Goal: Task Accomplishment & Management: Use online tool/utility

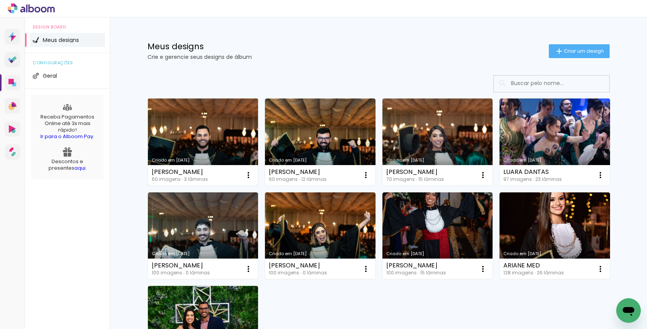
click at [191, 136] on link "Criado em [DATE]" at bounding box center [203, 142] width 111 height 87
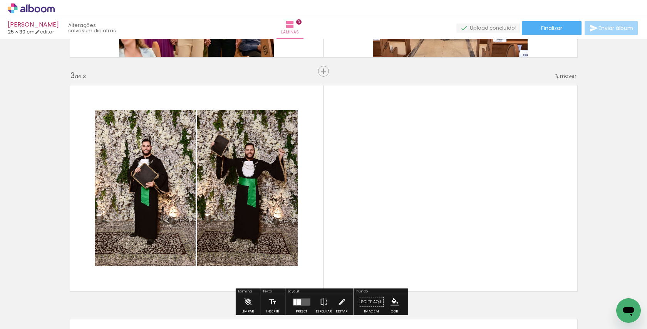
scroll to position [559, 0]
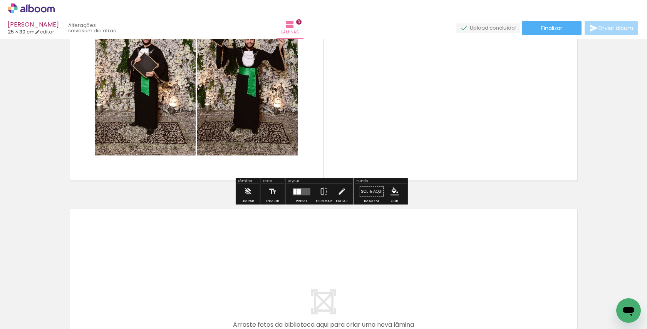
click at [26, 306] on input "Todas as fotos" at bounding box center [21, 306] width 29 height 7
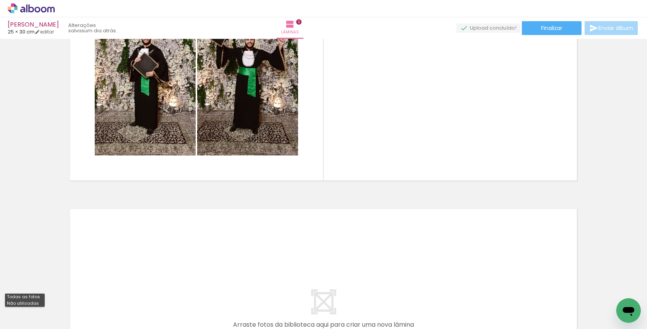
click at [0, 0] on slot "Não utilizadas" at bounding box center [0, 0] width 0 height 0
type input "Não utilizadas"
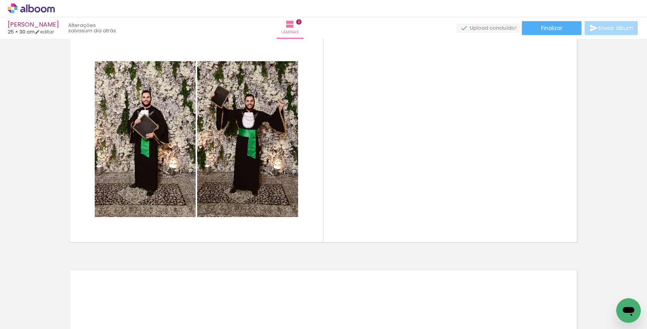
scroll to position [482, 0]
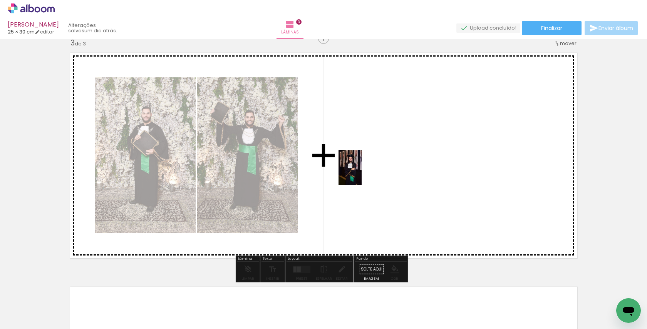
drag, startPoint x: 362, startPoint y: 301, endPoint x: 362, endPoint y: 173, distance: 127.9
click at [362, 173] on quentale-workspace at bounding box center [323, 164] width 647 height 329
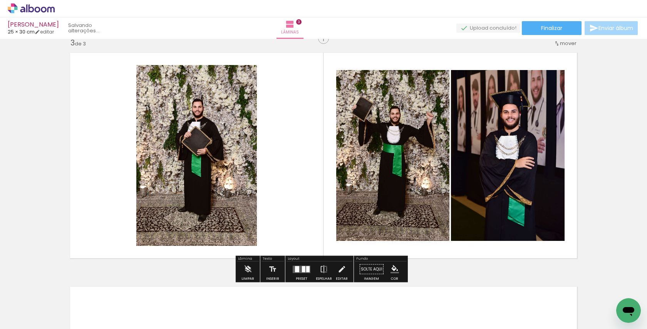
scroll to position [0, 1533]
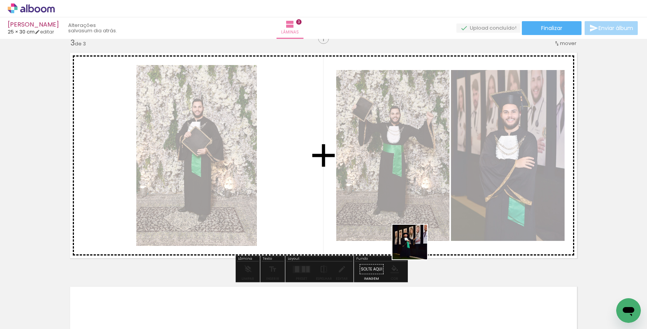
drag, startPoint x: 405, startPoint y: 305, endPoint x: 428, endPoint y: 193, distance: 114.5
click at [428, 193] on quentale-workspace at bounding box center [323, 164] width 647 height 329
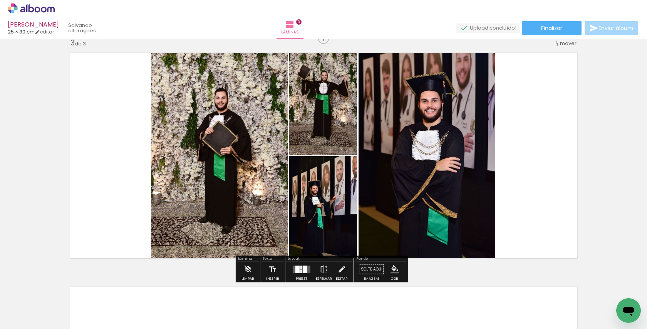
scroll to position [0, 1489]
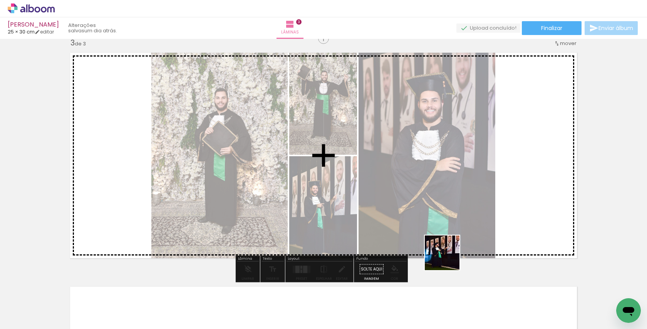
drag, startPoint x: 448, startPoint y: 305, endPoint x: 452, endPoint y: 180, distance: 124.9
click at [452, 180] on quentale-workspace at bounding box center [323, 164] width 647 height 329
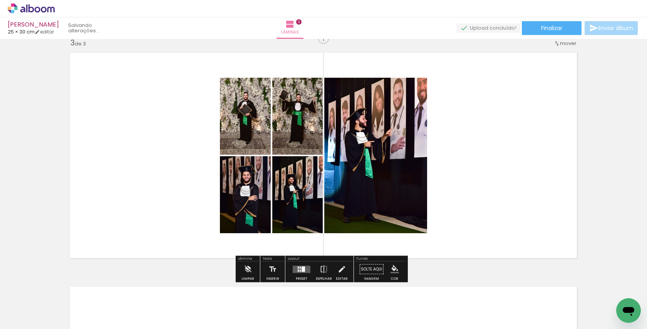
scroll to position [0, 1446]
click at [300, 270] on div at bounding box center [300, 271] width 1 height 2
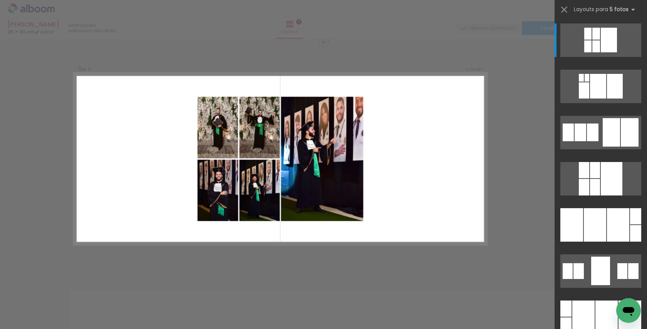
scroll to position [477, 0]
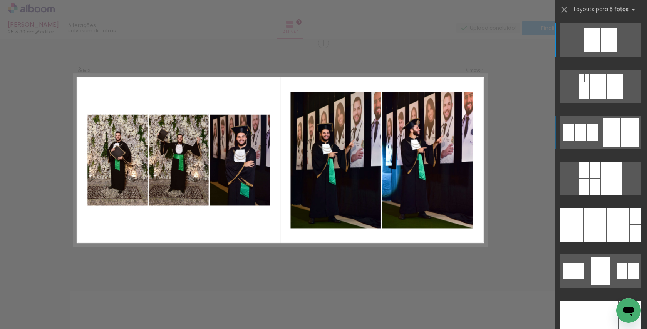
click at [608, 129] on div at bounding box center [611, 132] width 17 height 29
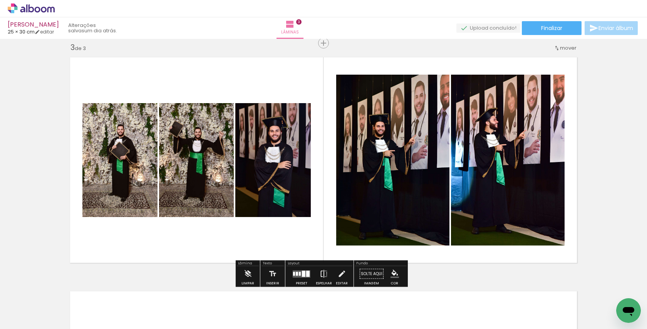
click at [324, 273] on iron-icon at bounding box center [324, 274] width 8 height 15
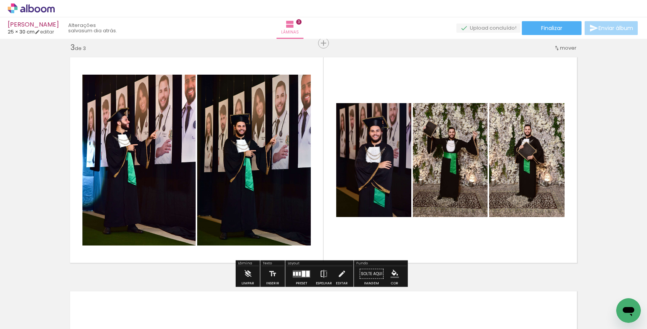
click at [321, 275] on iron-icon at bounding box center [324, 274] width 8 height 15
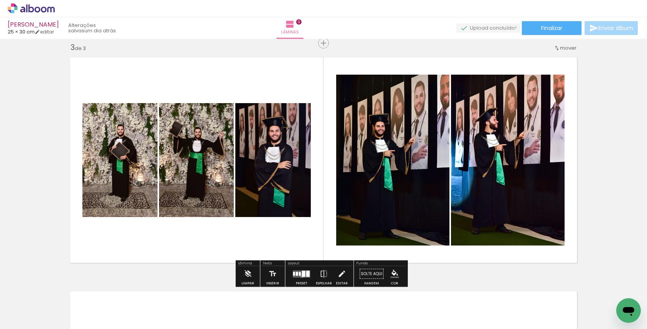
click at [302, 275] on div at bounding box center [303, 274] width 3 height 6
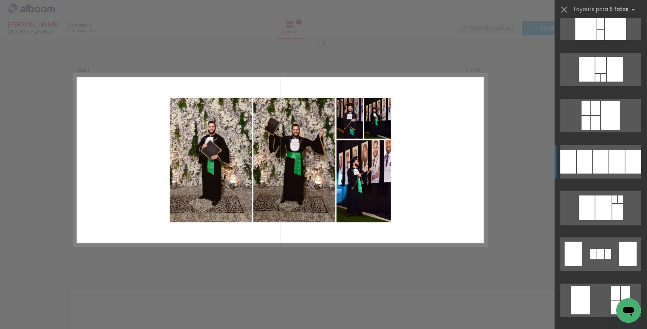
scroll to position [1945, 0]
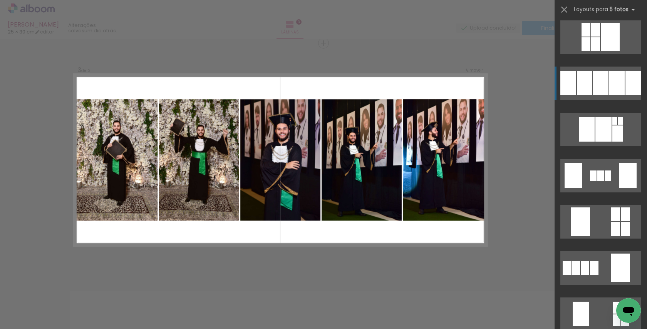
click at [595, 87] on div at bounding box center [600, 83] width 15 height 24
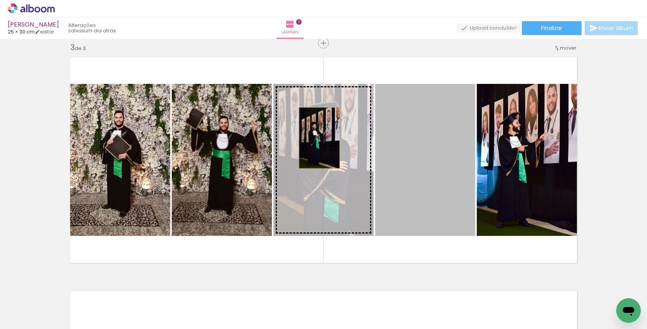
drag, startPoint x: 410, startPoint y: 139, endPoint x: 316, endPoint y: 138, distance: 93.6
click at [0, 0] on slot at bounding box center [0, 0] width 0 height 0
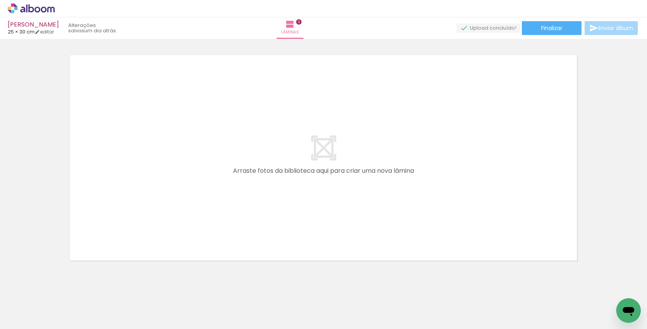
scroll to position [714, 0]
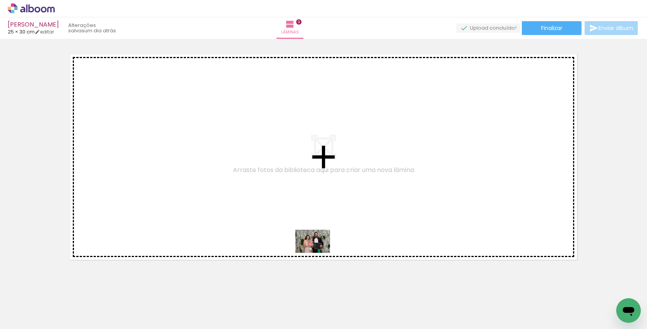
drag, startPoint x: 321, startPoint y: 307, endPoint x: 318, endPoint y: 248, distance: 58.3
click at [318, 248] on quentale-workspace at bounding box center [323, 164] width 647 height 329
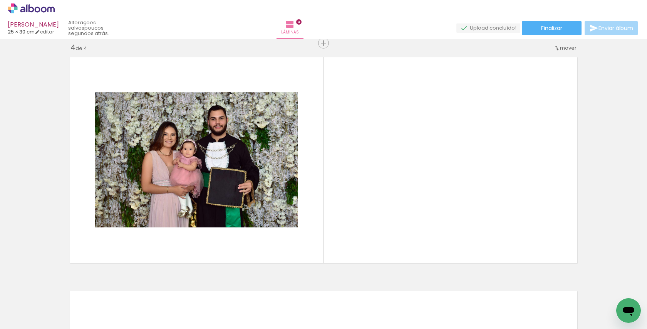
scroll to position [0, 30]
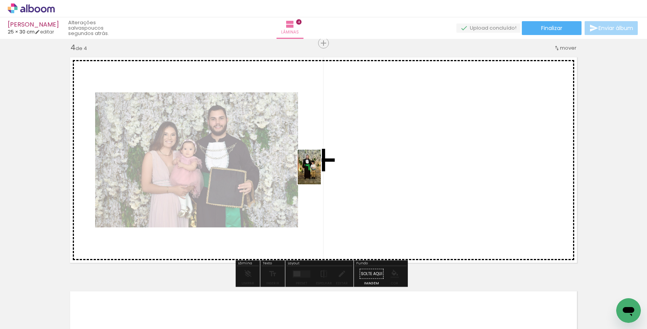
drag, startPoint x: 223, startPoint y: 306, endPoint x: 323, endPoint y: 172, distance: 167.4
click at [322, 172] on quentale-workspace at bounding box center [323, 164] width 647 height 329
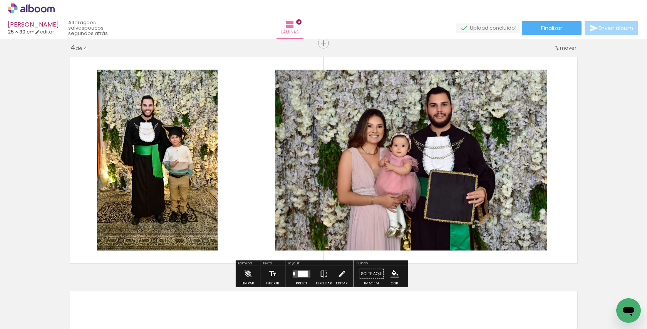
scroll to position [0, 62]
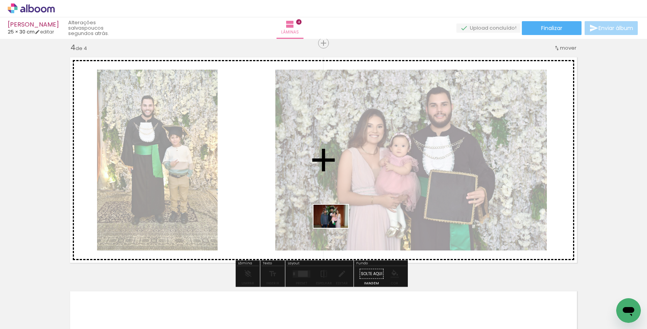
drag, startPoint x: 327, startPoint y: 307, endPoint x: 337, endPoint y: 228, distance: 79.5
click at [337, 228] on quentale-workspace at bounding box center [323, 164] width 647 height 329
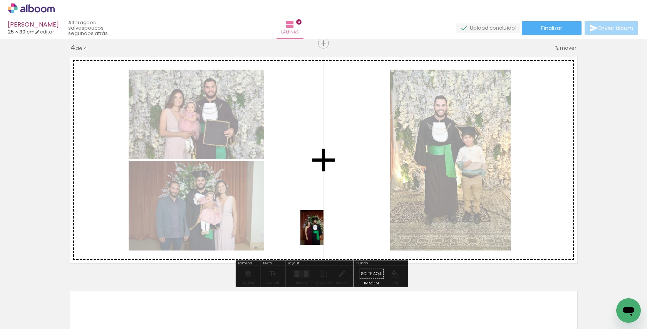
drag, startPoint x: 322, startPoint y: 303, endPoint x: 324, endPoint y: 233, distance: 69.8
click at [324, 233] on quentale-workspace at bounding box center [323, 164] width 647 height 329
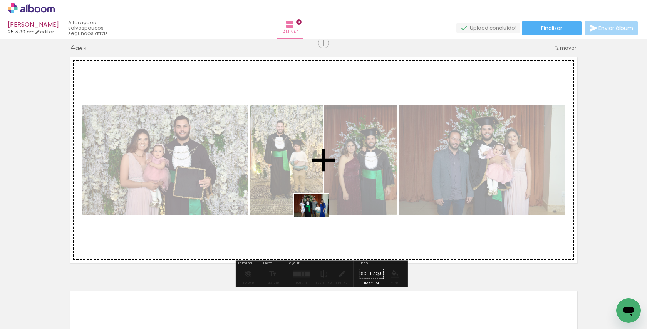
drag, startPoint x: 317, startPoint y: 303, endPoint x: 317, endPoint y: 217, distance: 86.3
click at [317, 217] on quentale-workspace at bounding box center [323, 164] width 647 height 329
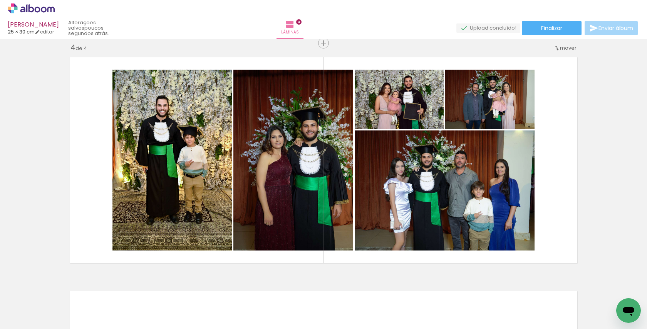
scroll to position [0, 0]
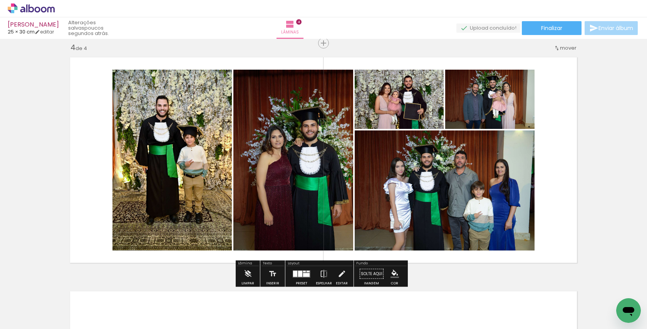
click at [303, 271] on div at bounding box center [304, 272] width 3 height 2
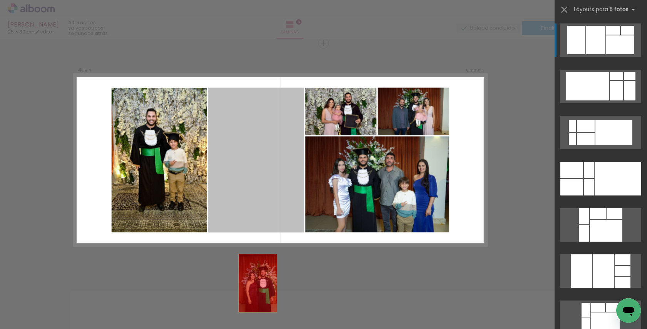
drag, startPoint x: 256, startPoint y: 203, endPoint x: 252, endPoint y: 306, distance: 103.3
click at [256, 318] on quentale-workspace at bounding box center [323, 164] width 647 height 329
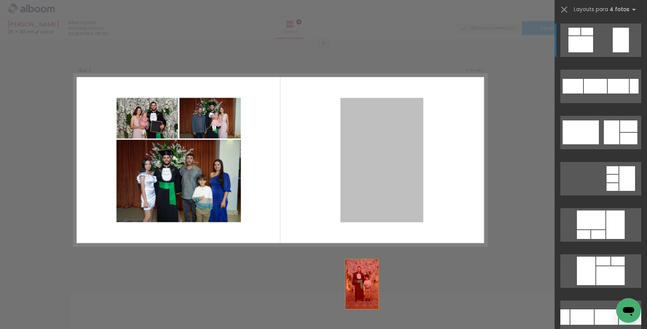
drag, startPoint x: 360, startPoint y: 180, endPoint x: 354, endPoint y: 317, distance: 137.7
click at [354, 317] on quentale-workspace at bounding box center [323, 164] width 647 height 329
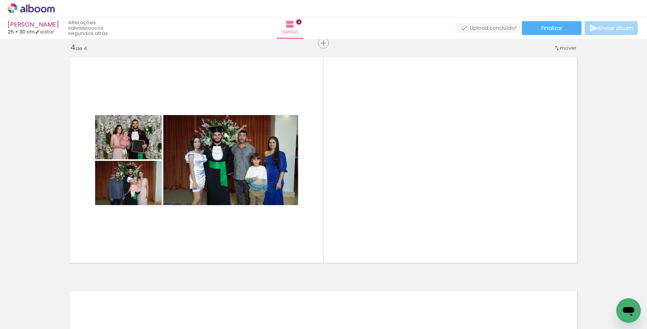
scroll to position [0, 1295]
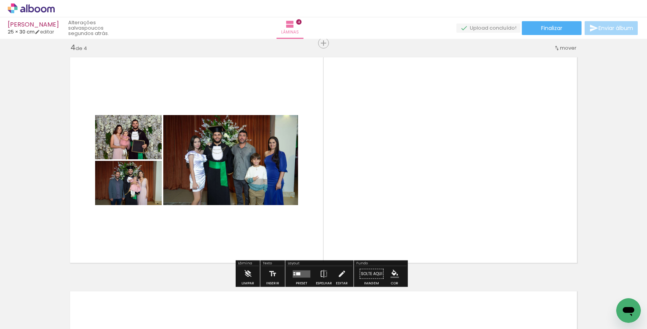
click at [296, 272] on div at bounding box center [298, 273] width 4 height 3
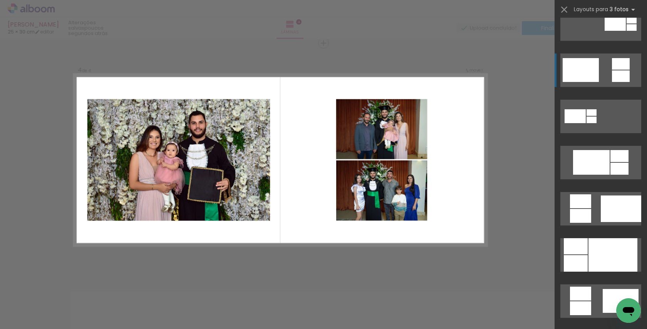
scroll to position [294, 0]
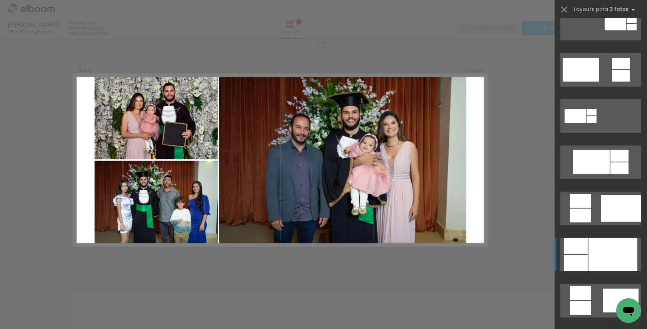
click at [606, 259] on div at bounding box center [613, 255] width 49 height 34
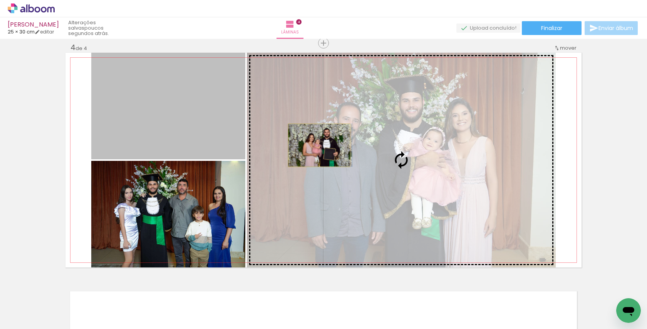
drag, startPoint x: 207, startPoint y: 132, endPoint x: 316, endPoint y: 145, distance: 110.2
click at [0, 0] on slot at bounding box center [0, 0] width 0 height 0
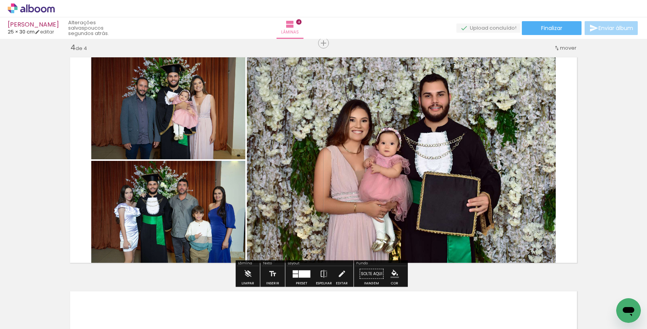
click at [317, 176] on quentale-photo at bounding box center [401, 160] width 309 height 215
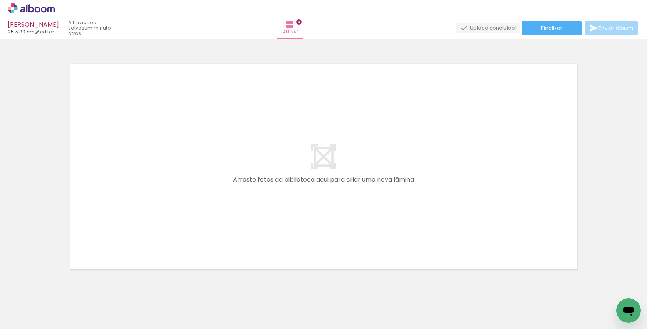
scroll to position [0, 0]
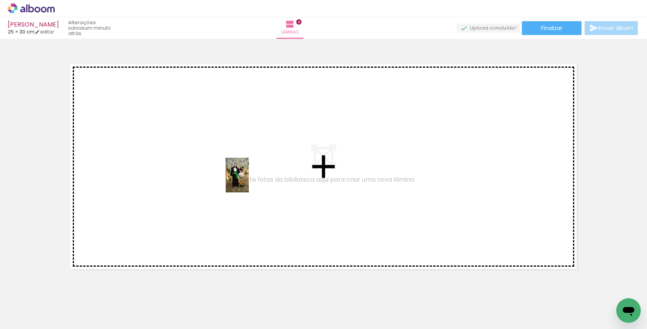
drag, startPoint x: 254, startPoint y: 305, endPoint x: 249, endPoint y: 181, distance: 123.8
click at [249, 181] on quentale-workspace at bounding box center [323, 164] width 647 height 329
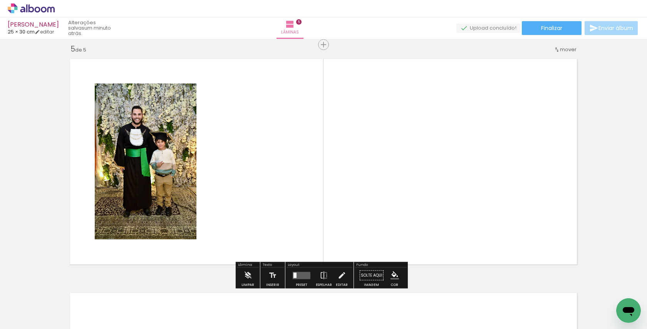
scroll to position [945, 0]
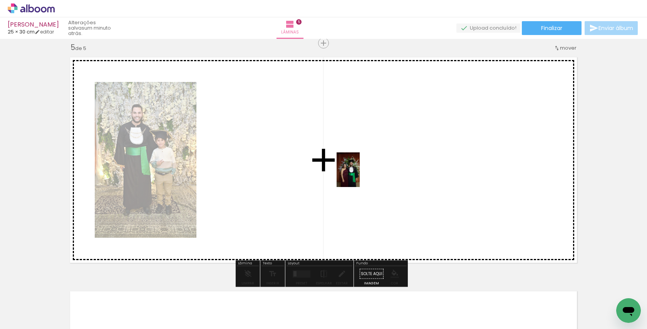
drag, startPoint x: 387, startPoint y: 313, endPoint x: 360, endPoint y: 176, distance: 140.2
click at [360, 176] on quentale-workspace at bounding box center [323, 164] width 647 height 329
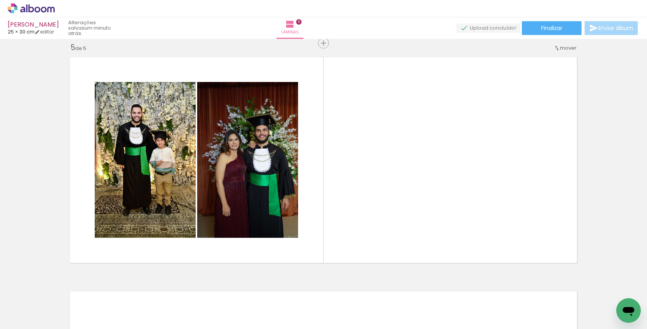
scroll to position [0, 178]
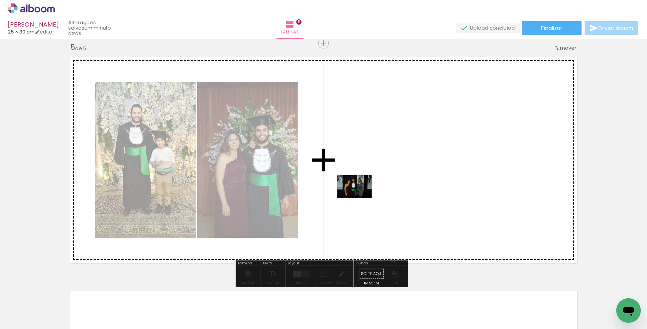
drag, startPoint x: 339, startPoint y: 307, endPoint x: 360, endPoint y: 198, distance: 110.2
click at [360, 198] on quentale-workspace at bounding box center [323, 164] width 647 height 329
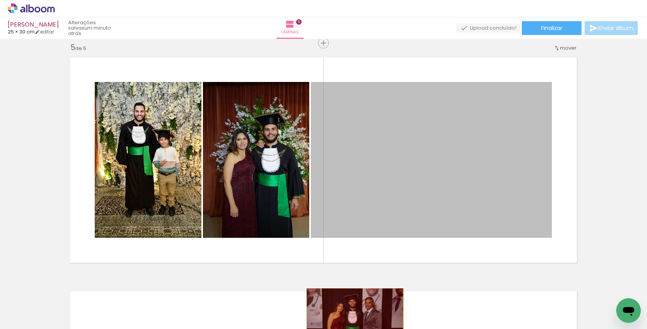
drag, startPoint x: 361, startPoint y: 213, endPoint x: 351, endPoint y: 324, distance: 111.4
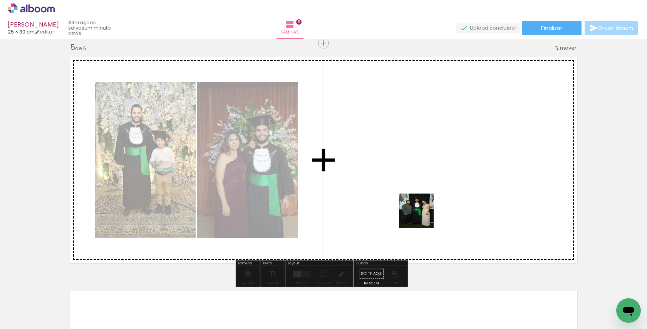
drag, startPoint x: 422, startPoint y: 307, endPoint x: 422, endPoint y: 206, distance: 100.5
click at [422, 206] on quentale-workspace at bounding box center [323, 164] width 647 height 329
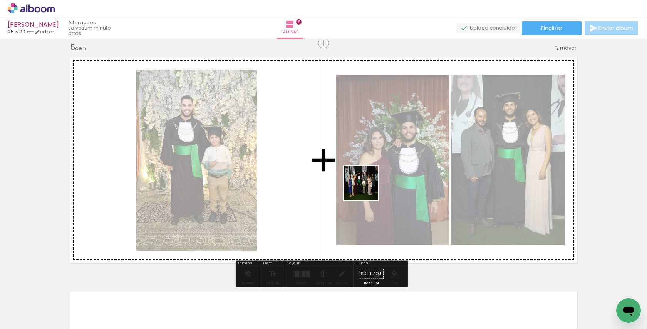
drag, startPoint x: 374, startPoint y: 305, endPoint x: 363, endPoint y: 155, distance: 151.0
click at [363, 155] on quentale-workspace at bounding box center [323, 164] width 647 height 329
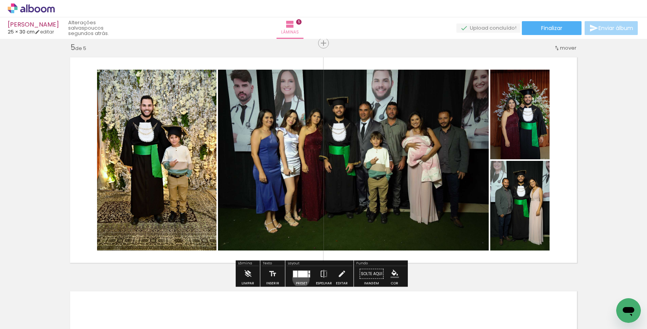
click at [299, 279] on div at bounding box center [301, 274] width 21 height 15
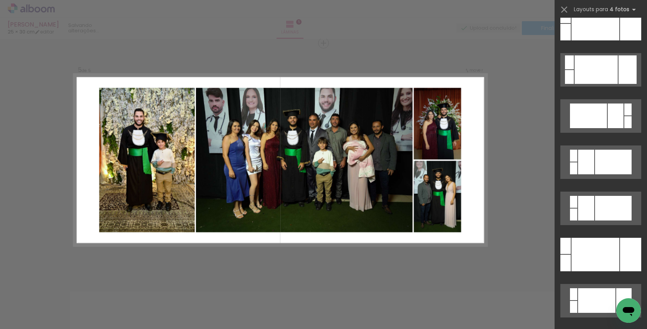
scroll to position [0, 0]
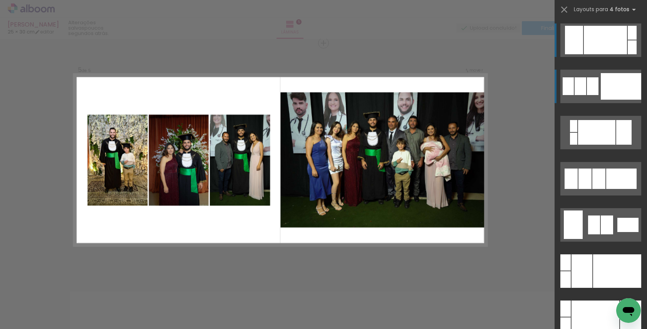
click at [618, 93] on div at bounding box center [621, 86] width 40 height 27
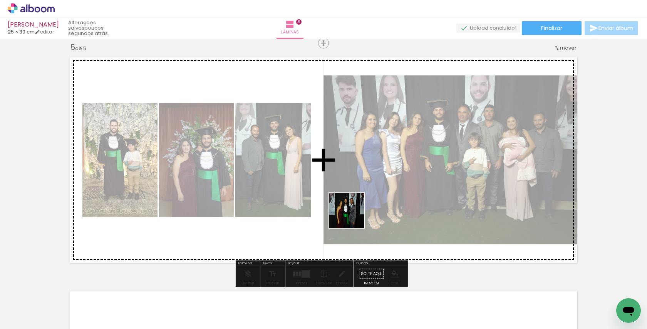
drag, startPoint x: 334, startPoint y: 308, endPoint x: 360, endPoint y: 195, distance: 116.3
click at [360, 195] on quentale-workspace at bounding box center [323, 164] width 647 height 329
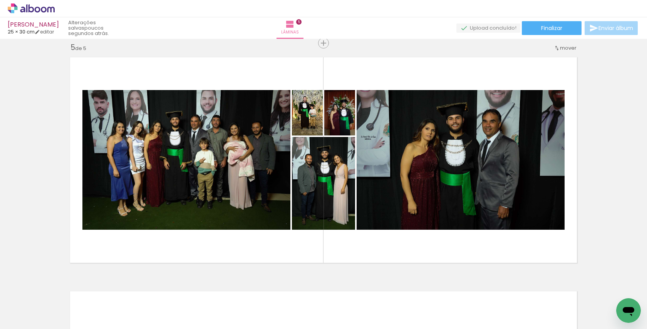
scroll to position [0, 1046]
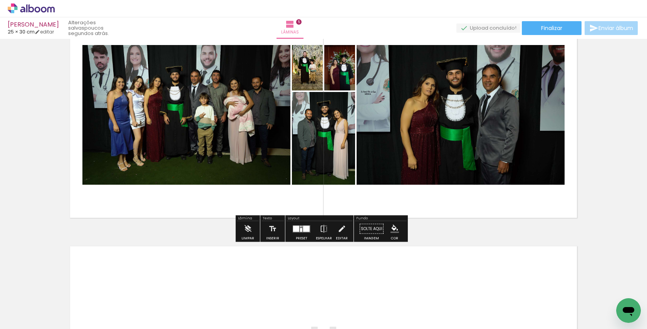
scroll to position [991, 0]
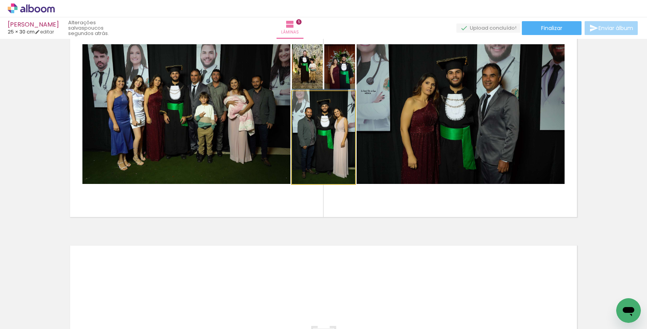
drag, startPoint x: 325, startPoint y: 149, endPoint x: 316, endPoint y: 131, distance: 19.6
click at [316, 131] on div at bounding box center [323, 136] width 63 height 95
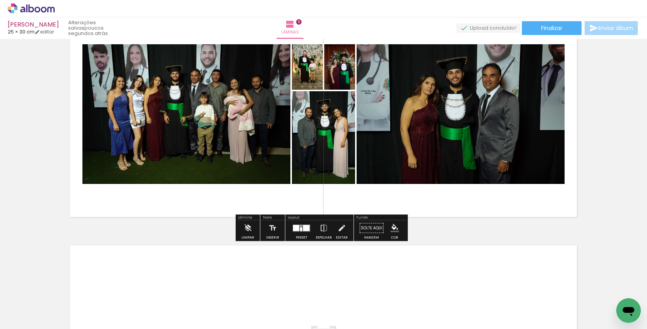
scroll to position [996, 0]
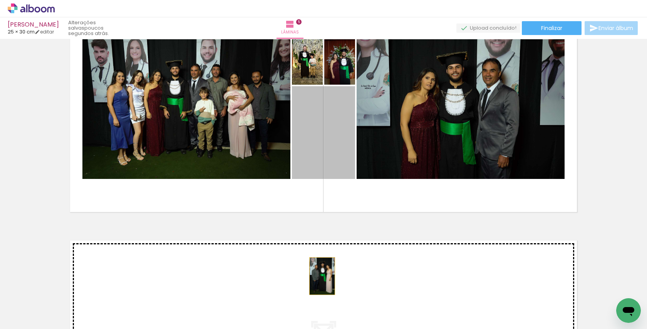
drag, startPoint x: 318, startPoint y: 142, endPoint x: 319, endPoint y: 276, distance: 134.5
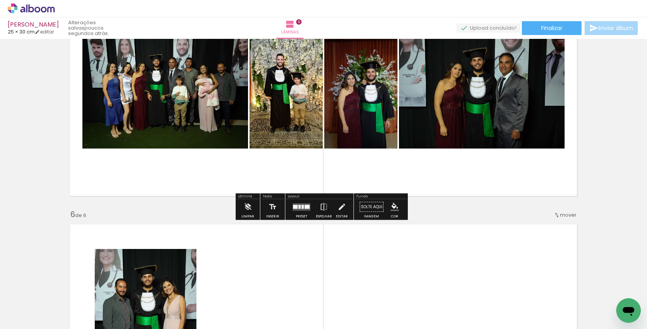
scroll to position [989, 0]
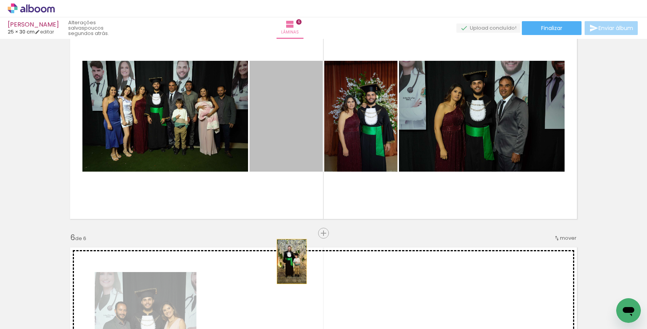
drag, startPoint x: 291, startPoint y: 143, endPoint x: 289, endPoint y: 262, distance: 118.3
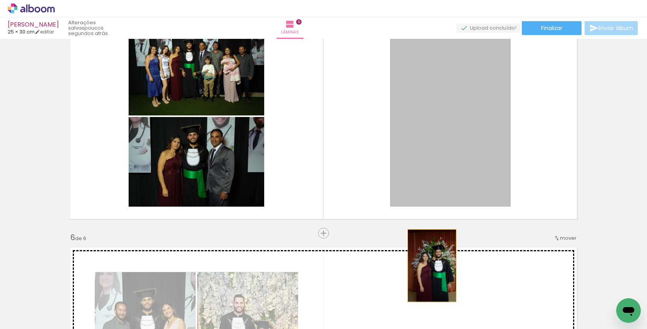
drag, startPoint x: 430, startPoint y: 177, endPoint x: 429, endPoint y: 266, distance: 88.6
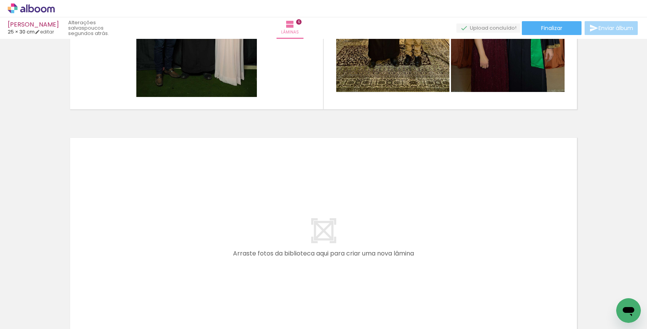
scroll to position [0, 0]
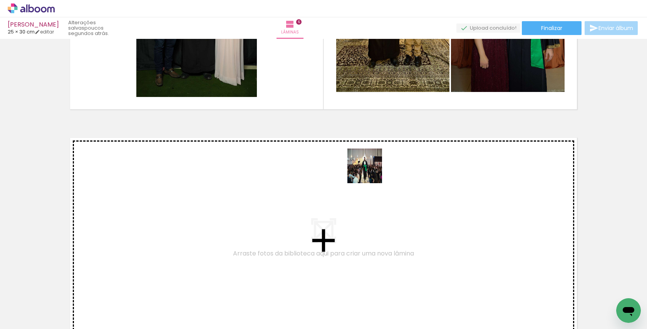
click at [371, 172] on quentale-workspace at bounding box center [323, 164] width 647 height 329
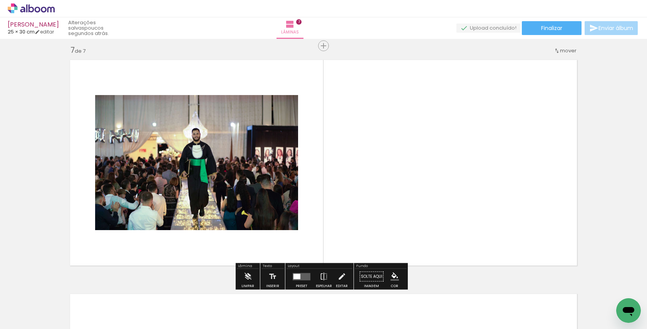
scroll to position [1414, 0]
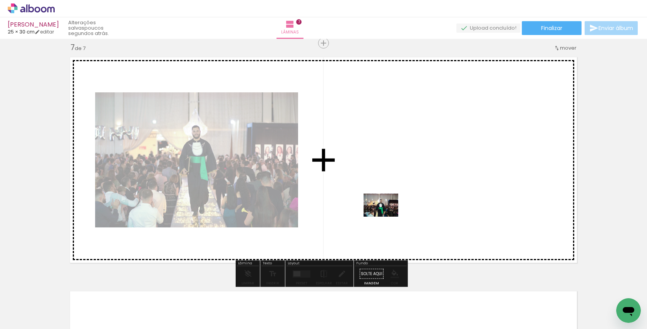
drag, startPoint x: 386, startPoint y: 307, endPoint x: 387, endPoint y: 217, distance: 89.8
click at [387, 217] on quentale-workspace at bounding box center [323, 164] width 647 height 329
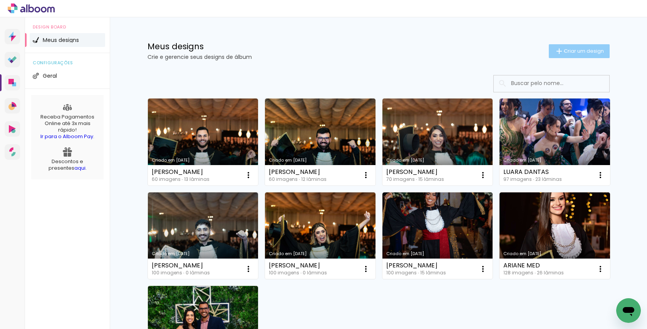
click at [564, 51] on span "Criar um design" at bounding box center [584, 51] width 40 height 5
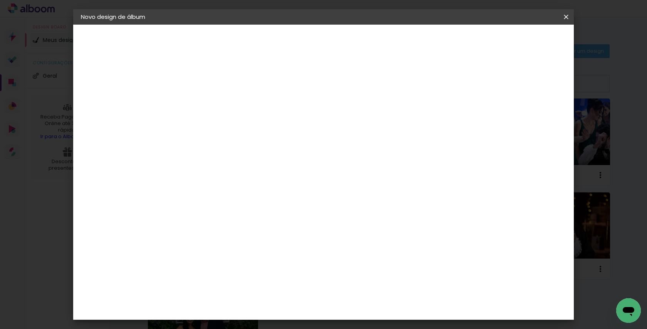
click at [207, 107] on input at bounding box center [207, 103] width 0 height 12
type input "[PERSON_NAME]"
type paper-input "[PERSON_NAME]"
click at [0, 0] on slot "Avançar" at bounding box center [0, 0] width 0 height 0
click at [0, 0] on slot "Tamanho Livre" at bounding box center [0, 0] width 0 height 0
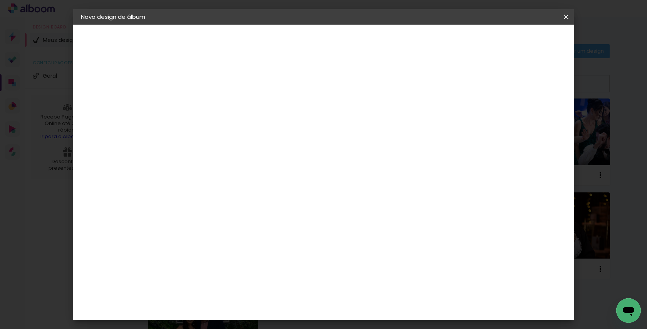
click at [0, 0] on slot "Avançar" at bounding box center [0, 0] width 0 height 0
drag, startPoint x: 192, startPoint y: 218, endPoint x: 176, endPoint y: 218, distance: 15.8
click at [176, 218] on input "30" at bounding box center [183, 219] width 20 height 12
type input "25"
type paper-input "25"
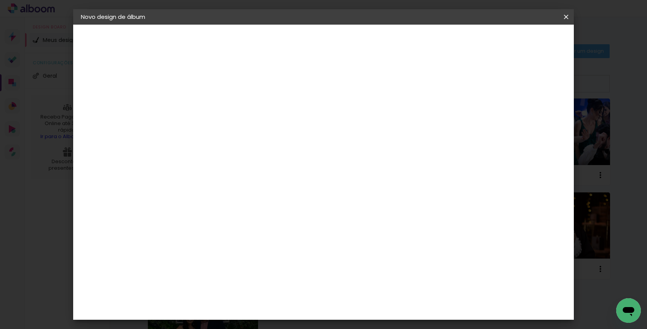
click at [518, 42] on span "Iniciar design" at bounding box center [500, 40] width 35 height 5
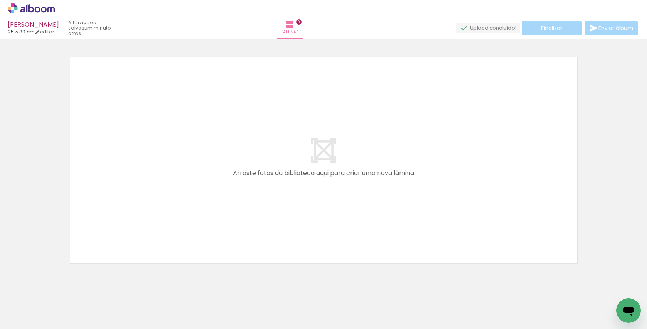
click at [28, 305] on input "Todas as fotos" at bounding box center [21, 306] width 29 height 7
click at [0, 0] on slot "Não utilizadas" at bounding box center [0, 0] width 0 height 0
type input "Não utilizadas"
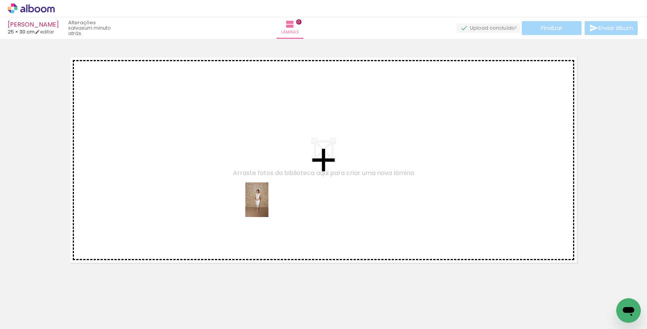
drag, startPoint x: 290, startPoint y: 300, endPoint x: 269, endPoint y: 206, distance: 97.3
click at [269, 206] on quentale-workspace at bounding box center [323, 164] width 647 height 329
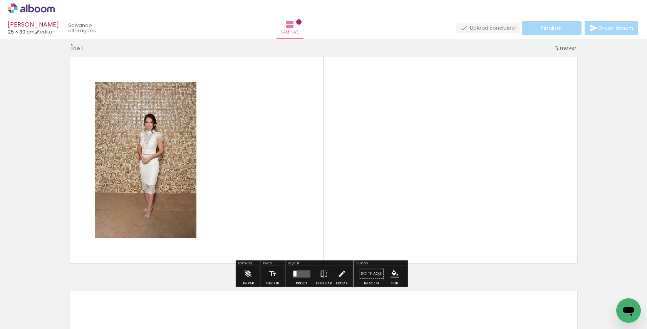
scroll to position [8, 0]
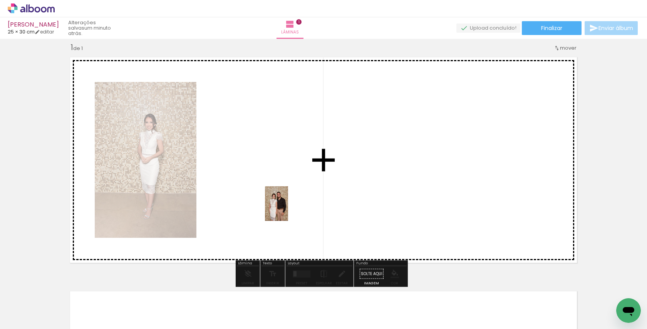
drag, startPoint x: 290, startPoint y: 311, endPoint x: 286, endPoint y: 201, distance: 110.3
click at [286, 201] on quentale-workspace at bounding box center [323, 164] width 647 height 329
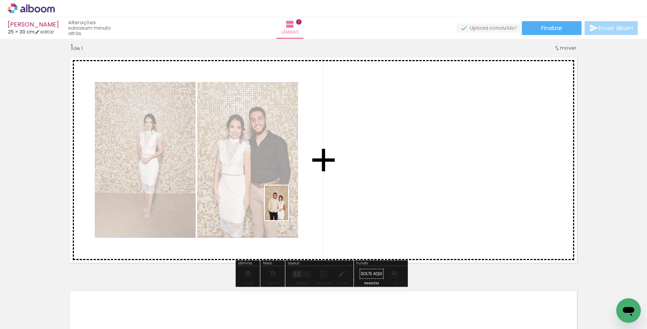
drag, startPoint x: 288, startPoint y: 313, endPoint x: 288, endPoint y: 209, distance: 104.4
click at [288, 209] on quentale-workspace at bounding box center [323, 164] width 647 height 329
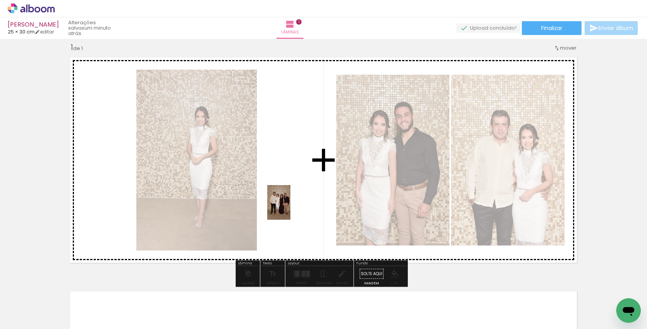
drag, startPoint x: 290, startPoint y: 311, endPoint x: 290, endPoint y: 208, distance: 102.9
click at [290, 208] on quentale-workspace at bounding box center [323, 164] width 647 height 329
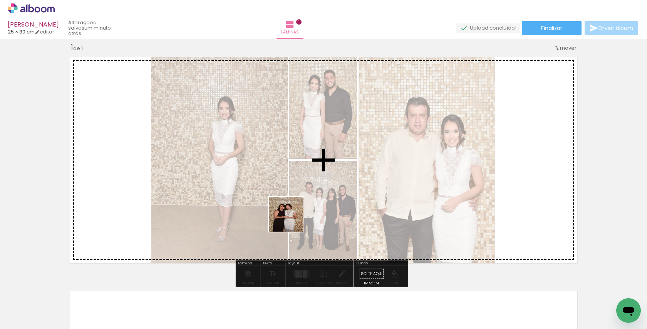
drag, startPoint x: 291, startPoint y: 308, endPoint x: 293, endPoint y: 209, distance: 99.0
click at [293, 209] on quentale-workspace at bounding box center [323, 164] width 647 height 329
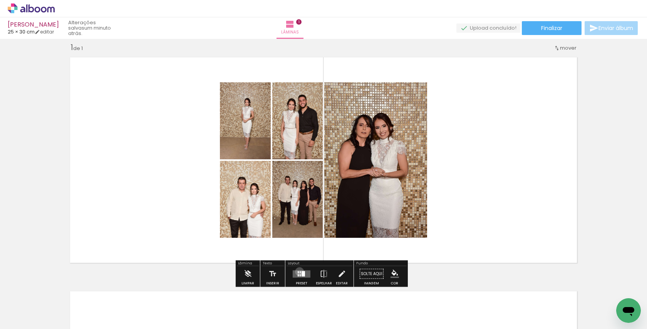
click at [300, 272] on div at bounding box center [300, 272] width 1 height 2
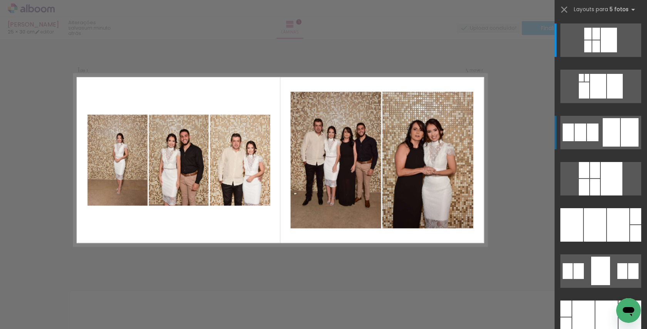
click at [621, 129] on div at bounding box center [630, 132] width 18 height 29
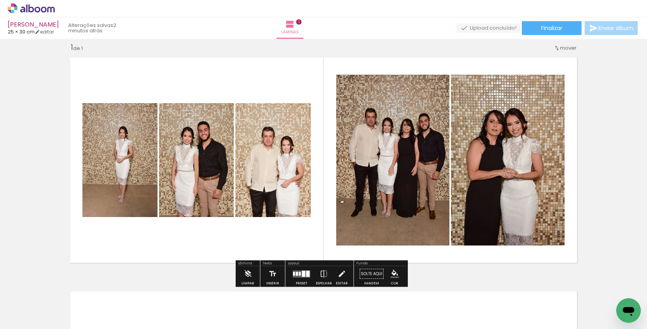
click at [312, 273] on paper-button "Preset" at bounding box center [301, 277] width 25 height 20
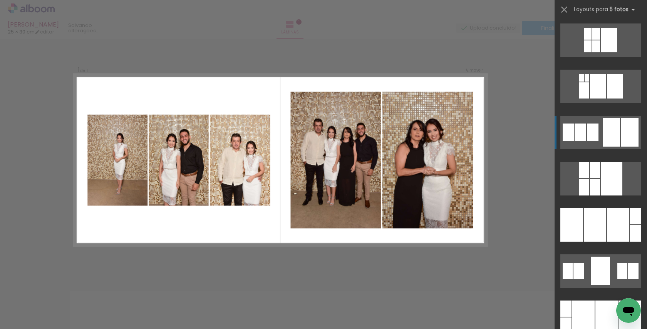
scroll to position [92, 0]
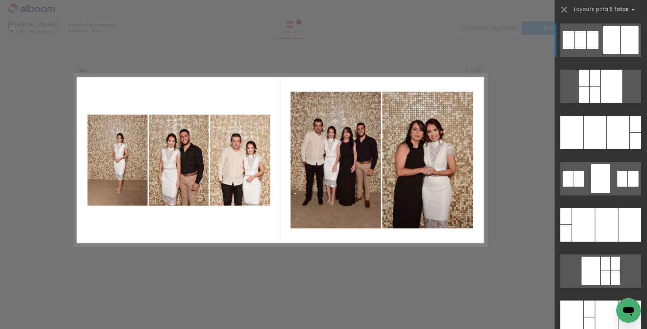
click at [441, 269] on div "Confirmar Cancelar" at bounding box center [323, 273] width 647 height 487
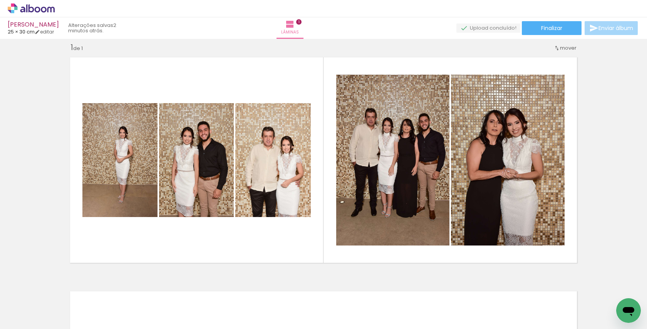
scroll to position [0, 873]
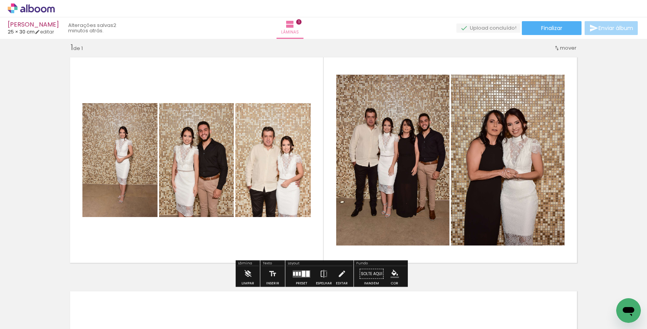
click at [303, 273] on div at bounding box center [303, 274] width 3 height 6
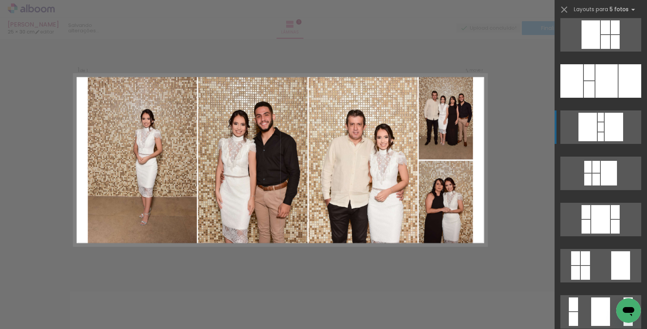
scroll to position [0, 0]
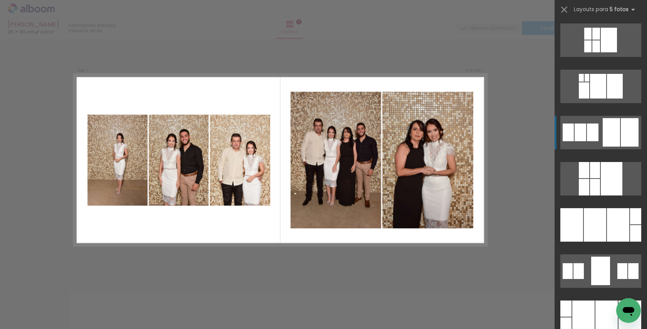
click at [616, 130] on div at bounding box center [611, 132] width 17 height 29
click at [417, 142] on quentale-photo at bounding box center [428, 160] width 91 height 137
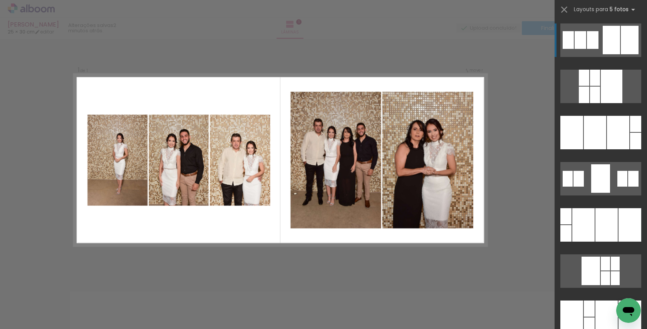
click at [417, 128] on quentale-photo at bounding box center [428, 160] width 91 height 137
click at [520, 139] on div "Confirmar Cancelar" at bounding box center [323, 273] width 647 height 487
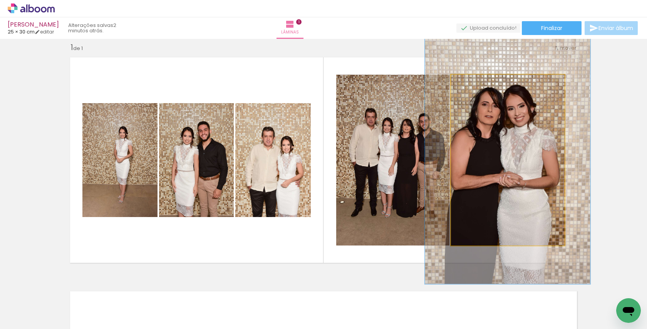
drag, startPoint x: 469, startPoint y: 83, endPoint x: 481, endPoint y: 84, distance: 12.0
type paper-slider "145"
click at [481, 84] on div at bounding box center [481, 83] width 12 height 12
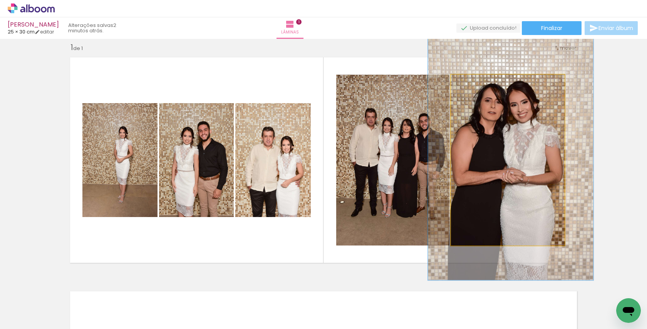
drag, startPoint x: 499, startPoint y: 128, endPoint x: 502, endPoint y: 124, distance: 4.9
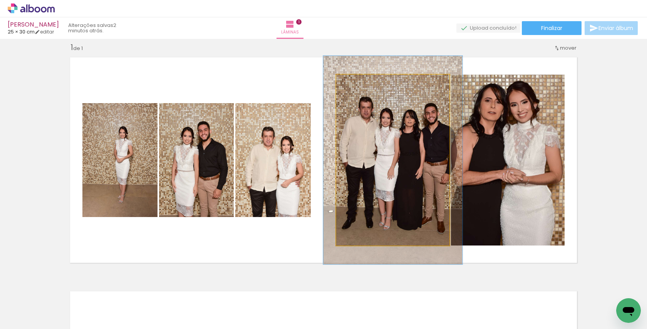
drag, startPoint x: 354, startPoint y: 82, endPoint x: 359, endPoint y: 83, distance: 5.8
click at [359, 83] on div at bounding box center [360, 82] width 7 height 7
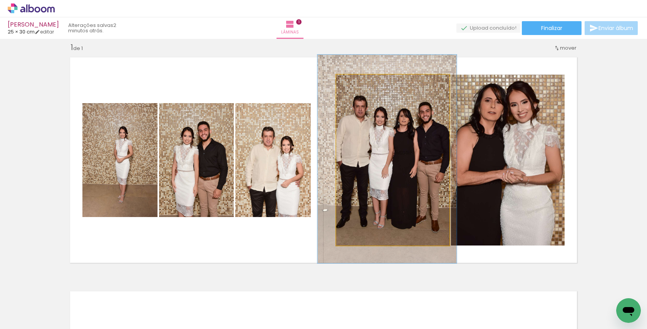
drag, startPoint x: 397, startPoint y: 118, endPoint x: 391, endPoint y: 117, distance: 5.9
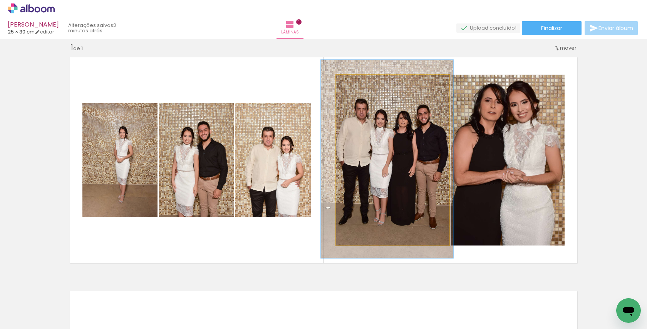
type paper-slider "116"
click at [357, 83] on div at bounding box center [359, 82] width 7 height 7
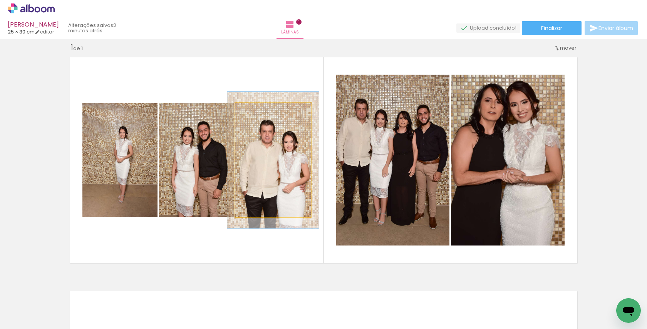
drag, startPoint x: 252, startPoint y: 113, endPoint x: 257, endPoint y: 114, distance: 5.4
type paper-slider "120"
click at [257, 114] on div at bounding box center [259, 111] width 12 height 12
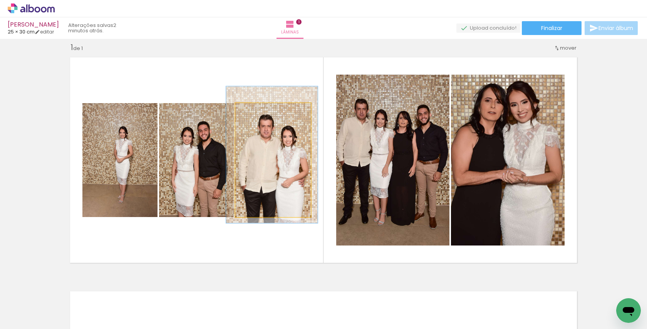
drag, startPoint x: 267, startPoint y: 151, endPoint x: 266, endPoint y: 145, distance: 5.5
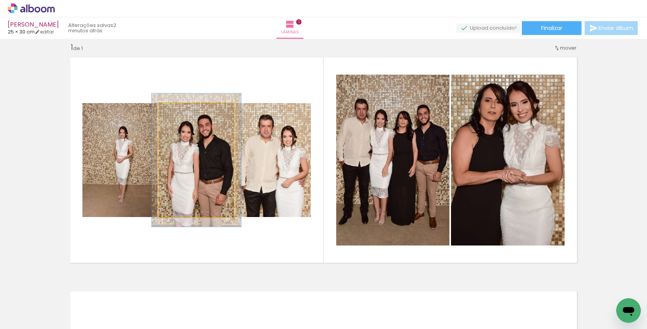
drag, startPoint x: 177, startPoint y: 111, endPoint x: 182, endPoint y: 111, distance: 5.4
type paper-slider "120"
click at [182, 111] on div at bounding box center [182, 111] width 12 height 12
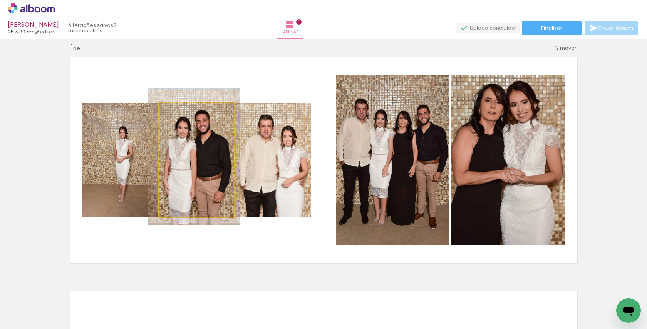
drag, startPoint x: 199, startPoint y: 150, endPoint x: 196, endPoint y: 147, distance: 4.4
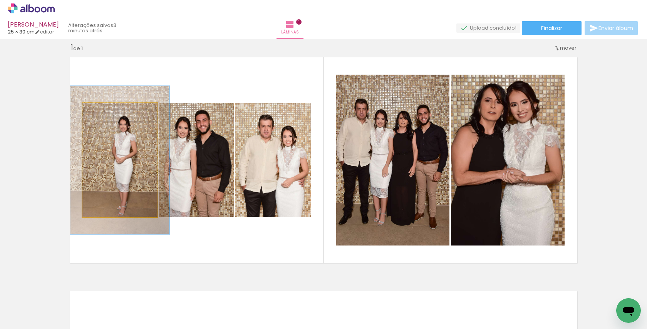
drag, startPoint x: 99, startPoint y: 112, endPoint x: 108, endPoint y: 113, distance: 8.9
type paper-slider "133"
click at [108, 113] on div at bounding box center [108, 111] width 7 height 7
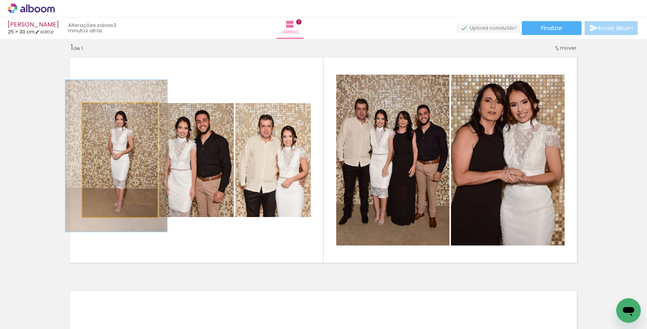
drag, startPoint x: 124, startPoint y: 161, endPoint x: 121, endPoint y: 157, distance: 5.5
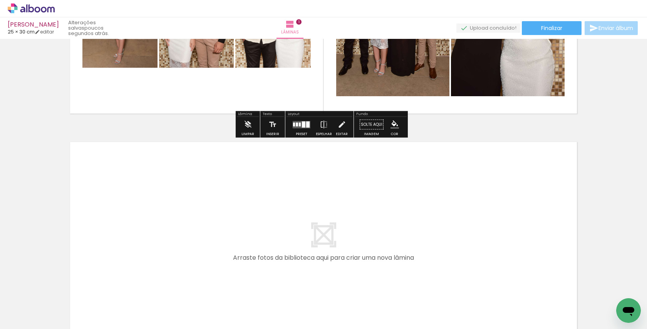
scroll to position [172, 0]
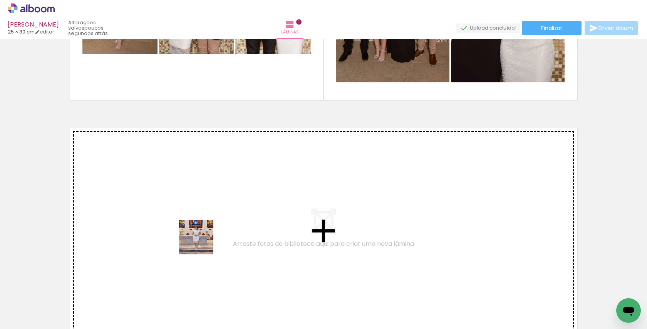
drag, startPoint x: 202, startPoint y: 305, endPoint x: 202, endPoint y: 243, distance: 62.4
click at [202, 243] on quentale-workspace at bounding box center [323, 164] width 647 height 329
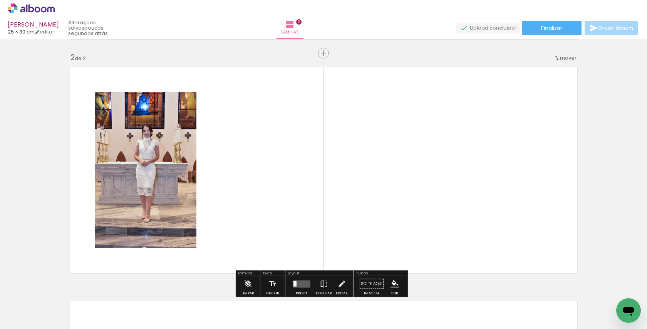
scroll to position [243, 0]
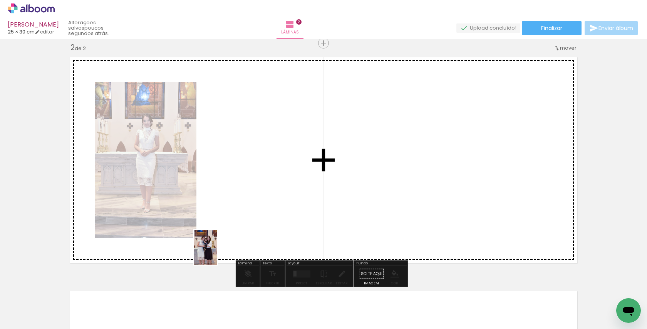
drag, startPoint x: 203, startPoint y: 312, endPoint x: 217, endPoint y: 253, distance: 59.9
click at [217, 253] on quentale-workspace at bounding box center [323, 164] width 647 height 329
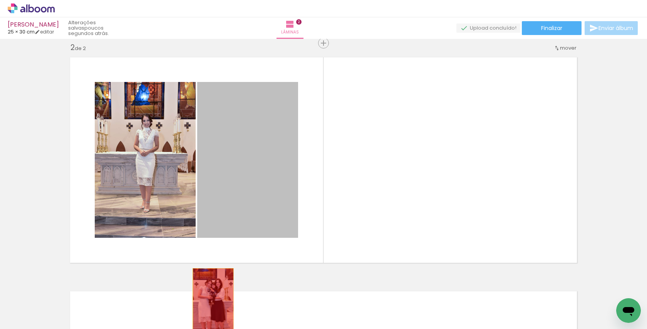
drag, startPoint x: 217, startPoint y: 225, endPoint x: 210, endPoint y: 301, distance: 76.5
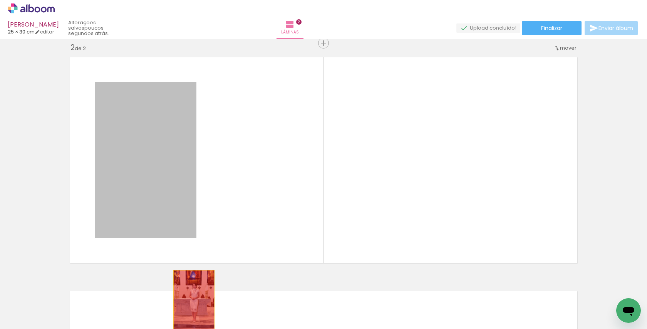
drag, startPoint x: 180, startPoint y: 200, endPoint x: 194, endPoint y: 306, distance: 107.3
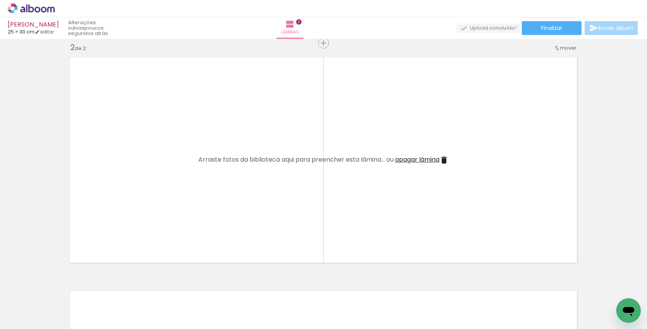
scroll to position [0, 1870]
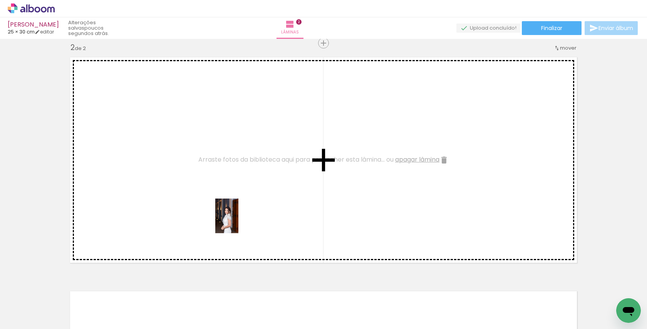
drag, startPoint x: 238, startPoint y: 307, endPoint x: 238, endPoint y: 222, distance: 85.5
click at [238, 222] on quentale-workspace at bounding box center [323, 164] width 647 height 329
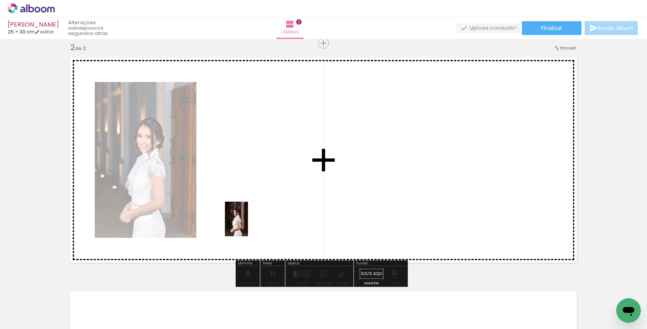
drag, startPoint x: 238, startPoint y: 312, endPoint x: 249, endPoint y: 219, distance: 93.9
click at [249, 219] on quentale-workspace at bounding box center [323, 164] width 647 height 329
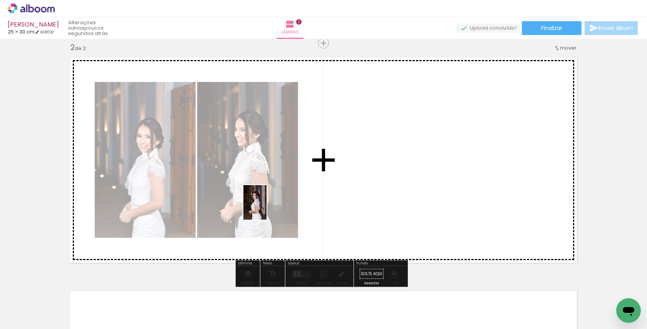
drag, startPoint x: 238, startPoint y: 304, endPoint x: 267, endPoint y: 208, distance: 99.8
click at [267, 208] on quentale-workspace at bounding box center [323, 164] width 647 height 329
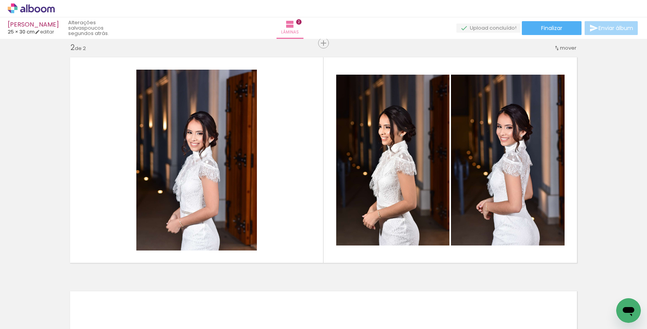
scroll to position [0, 1209]
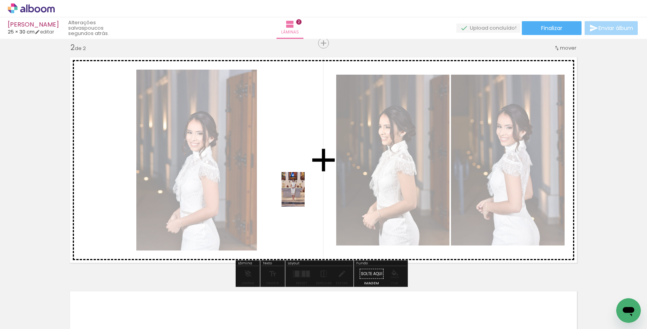
drag, startPoint x: 295, startPoint y: 305, endPoint x: 305, endPoint y: 195, distance: 110.2
click at [305, 195] on quentale-workspace at bounding box center [323, 164] width 647 height 329
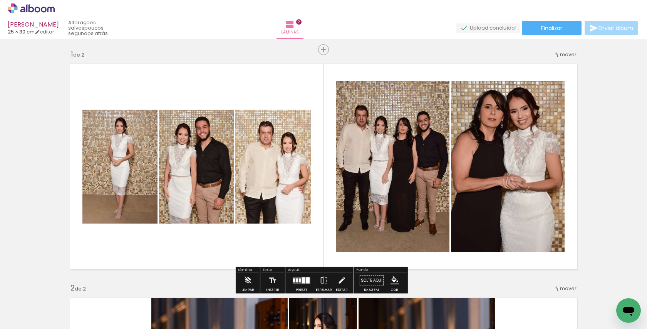
scroll to position [32, 0]
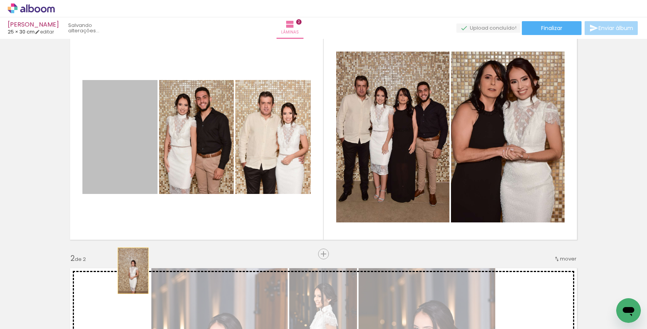
drag, startPoint x: 137, startPoint y: 163, endPoint x: 130, endPoint y: 271, distance: 107.7
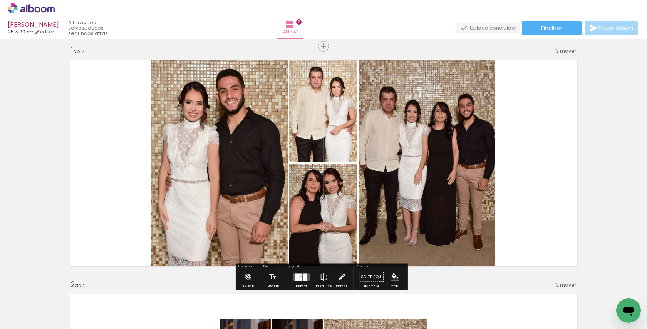
scroll to position [0, 0]
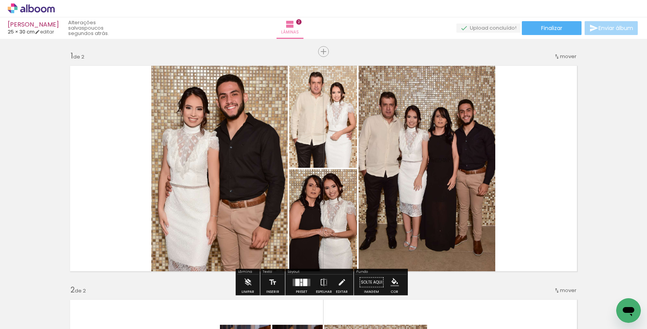
click at [564, 57] on span "mover" at bounding box center [568, 56] width 17 height 7
click at [549, 68] on span "2" at bounding box center [551, 68] width 4 height 13
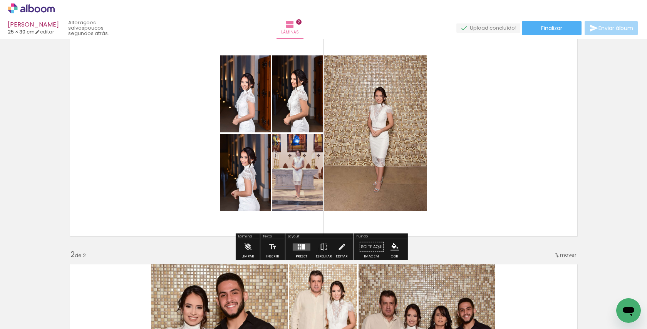
scroll to position [29, 0]
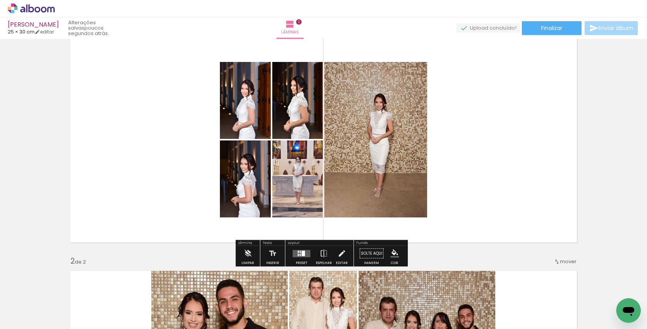
click at [302, 252] on div at bounding box center [303, 253] width 3 height 5
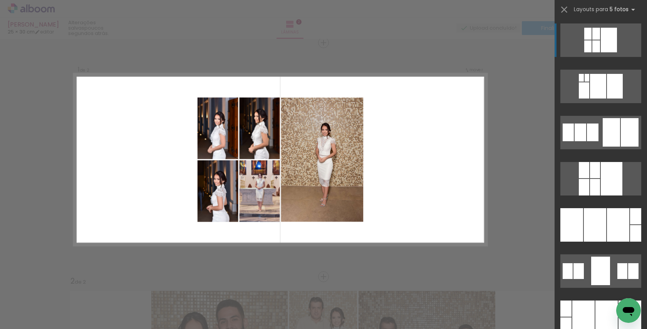
scroll to position [8, 0]
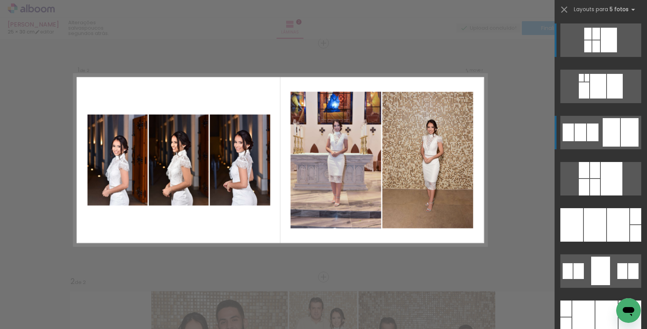
click at [612, 130] on div at bounding box center [611, 132] width 17 height 29
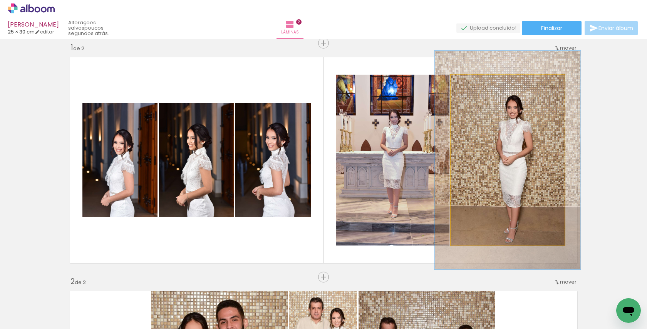
drag, startPoint x: 468, startPoint y: 83, endPoint x: 475, endPoint y: 83, distance: 7.3
type paper-slider "128"
click at [475, 83] on div at bounding box center [476, 82] width 7 height 7
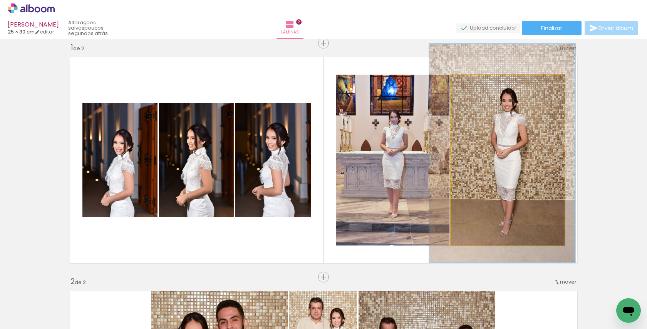
drag, startPoint x: 514, startPoint y: 133, endPoint x: 509, endPoint y: 126, distance: 8.8
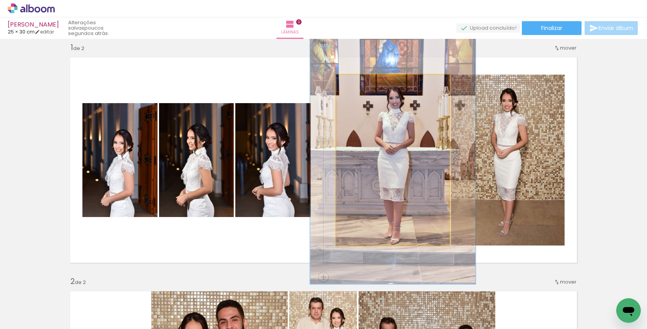
drag, startPoint x: 351, startPoint y: 82, endPoint x: 363, endPoint y: 82, distance: 11.9
type paper-slider "145"
click at [363, 82] on div at bounding box center [366, 82] width 7 height 7
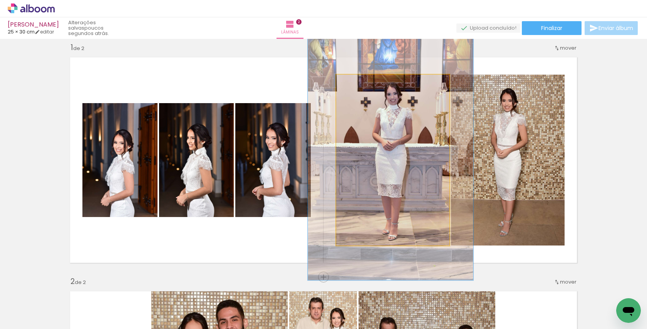
drag, startPoint x: 391, startPoint y: 134, endPoint x: 389, endPoint y: 130, distance: 4.5
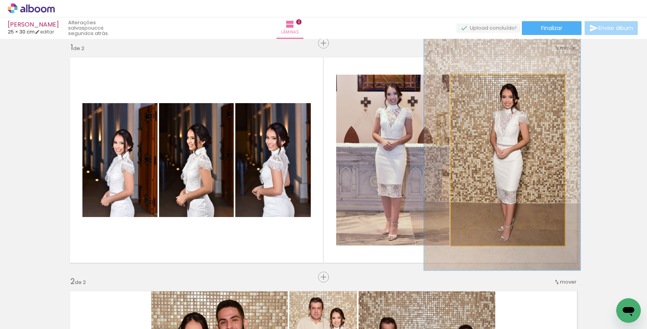
type paper-slider "137"
click at [478, 83] on div at bounding box center [480, 82] width 7 height 7
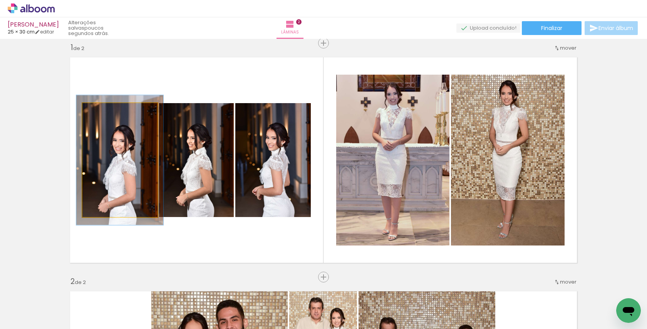
type paper-slider "114"
click at [103, 110] on div at bounding box center [104, 111] width 7 height 7
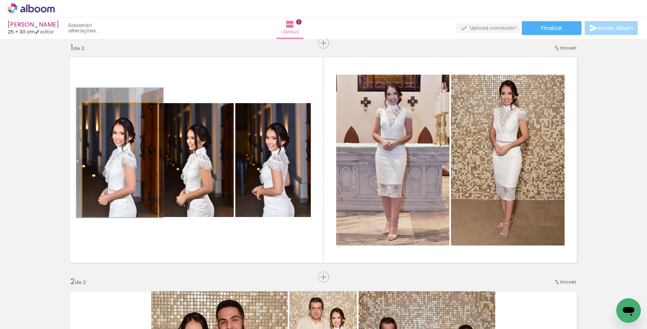
drag, startPoint x: 118, startPoint y: 171, endPoint x: 118, endPoint y: 163, distance: 7.7
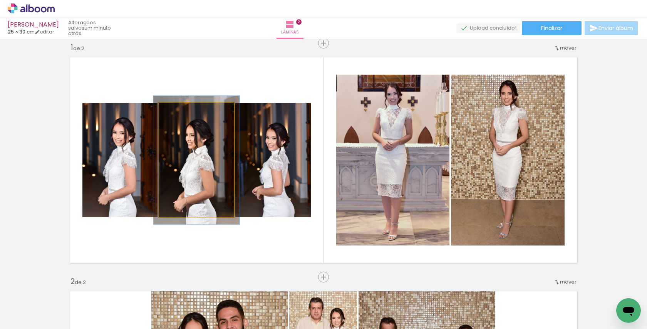
drag, startPoint x: 174, startPoint y: 111, endPoint x: 178, endPoint y: 111, distance: 4.3
type paper-slider "116"
click at [178, 111] on div at bounding box center [180, 111] width 7 height 7
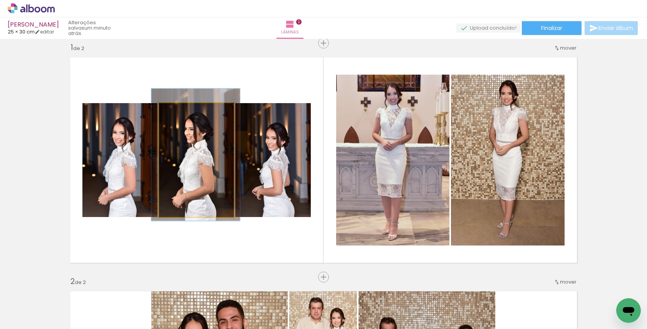
drag, startPoint x: 188, startPoint y: 144, endPoint x: 187, endPoint y: 139, distance: 5.4
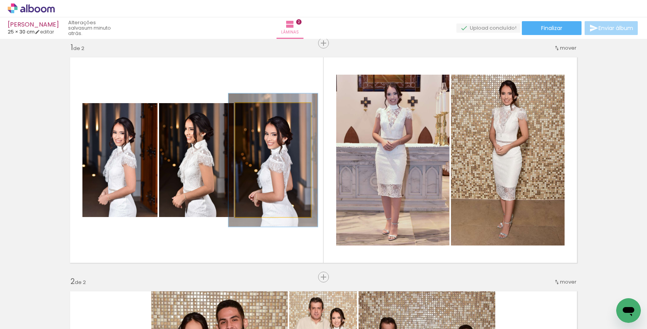
drag, startPoint x: 251, startPoint y: 110, endPoint x: 256, endPoint y: 110, distance: 4.6
type paper-slider "117"
click at [256, 110] on div at bounding box center [258, 111] width 7 height 7
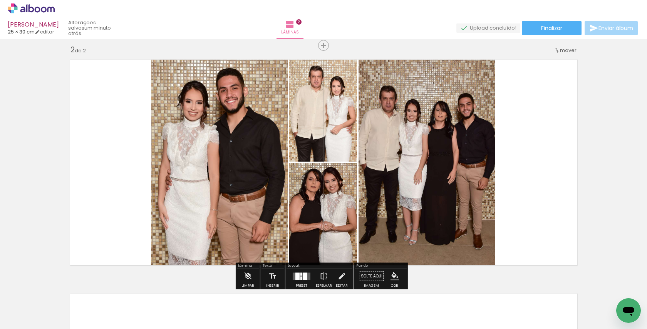
scroll to position [247, 0]
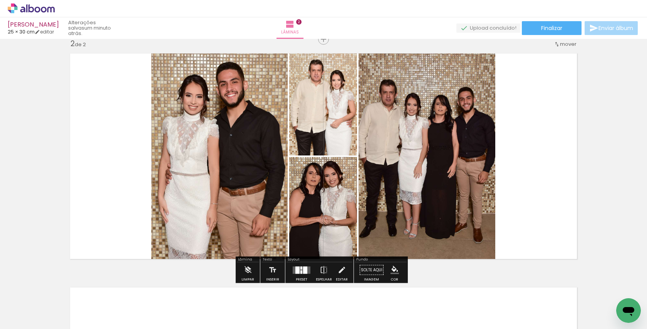
click at [303, 269] on div at bounding box center [305, 270] width 4 height 7
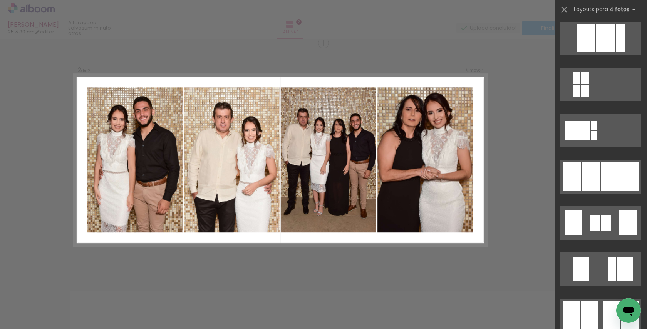
scroll to position [420, 0]
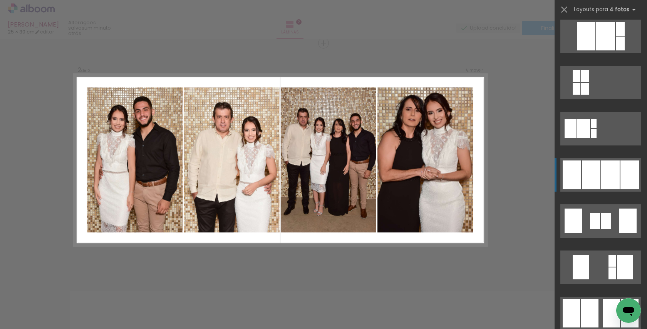
click at [601, 177] on div at bounding box center [610, 175] width 18 height 29
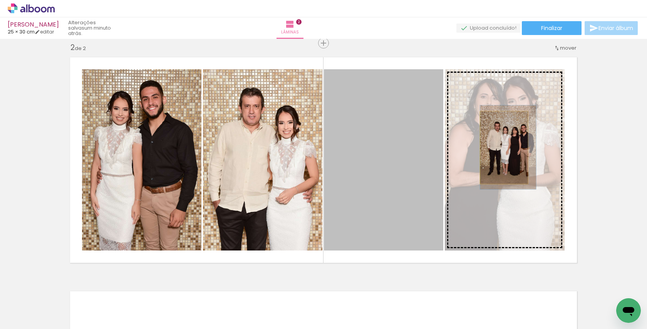
drag, startPoint x: 417, startPoint y: 139, endPoint x: 501, endPoint y: 148, distance: 84.8
click at [0, 0] on slot at bounding box center [0, 0] width 0 height 0
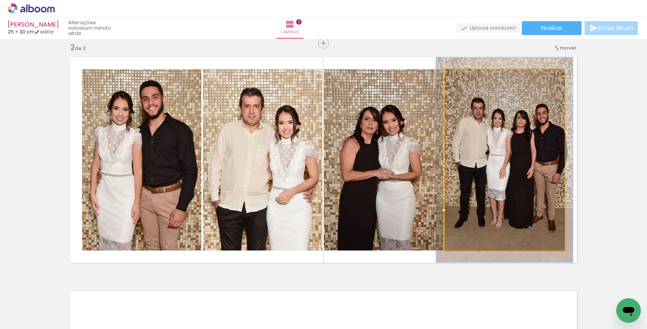
type paper-slider "113"
click at [465, 78] on div at bounding box center [466, 77] width 7 height 7
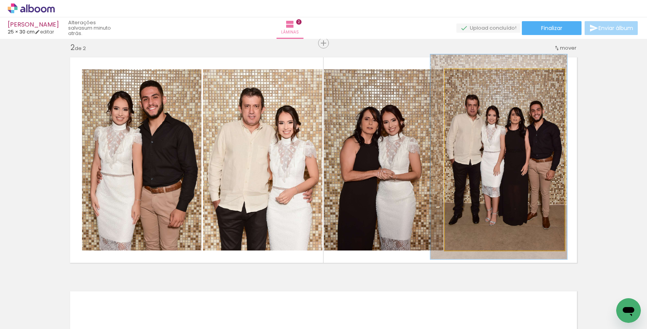
drag, startPoint x: 490, startPoint y: 118, endPoint x: 484, endPoint y: 115, distance: 6.5
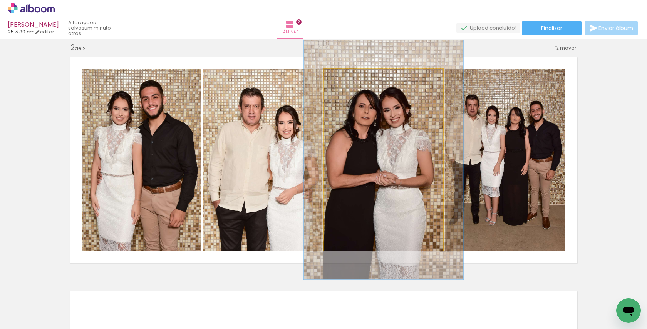
drag, startPoint x: 340, startPoint y: 77, endPoint x: 349, endPoint y: 79, distance: 8.8
type paper-slider "132"
click at [349, 79] on div at bounding box center [350, 77] width 7 height 7
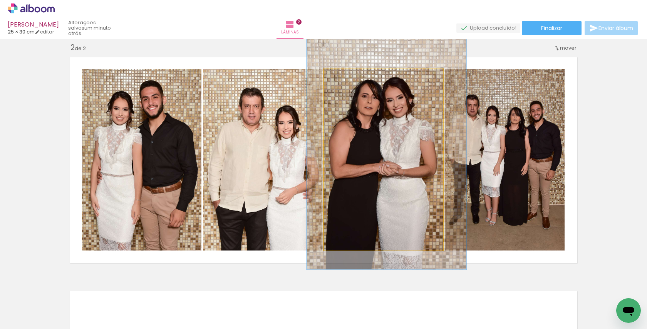
drag, startPoint x: 363, startPoint y: 119, endPoint x: 366, endPoint y: 109, distance: 10.5
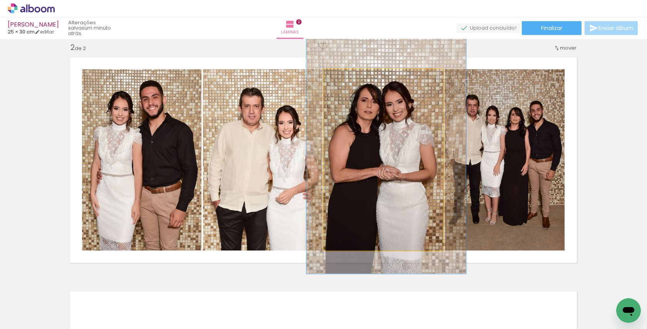
drag, startPoint x: 366, startPoint y: 109, endPoint x: 366, endPoint y: 113, distance: 3.9
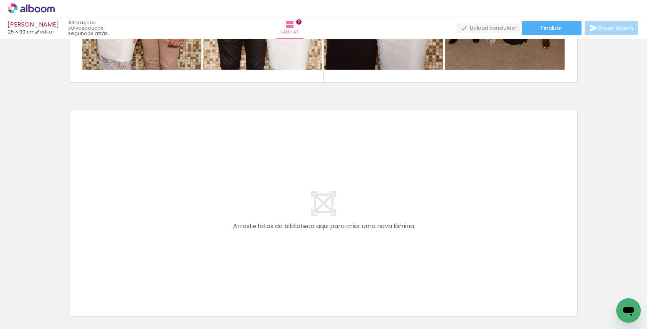
scroll to position [425, 0]
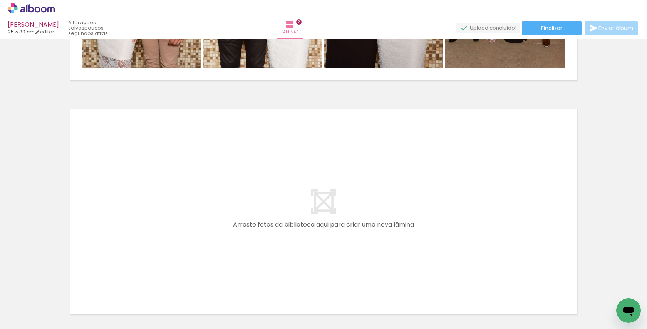
drag, startPoint x: 211, startPoint y: 300, endPoint x: 211, endPoint y: 238, distance: 62.0
click at [211, 238] on quentale-workspace at bounding box center [323, 164] width 647 height 329
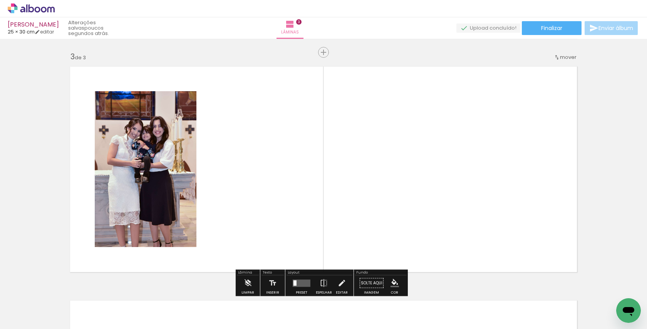
scroll to position [477, 0]
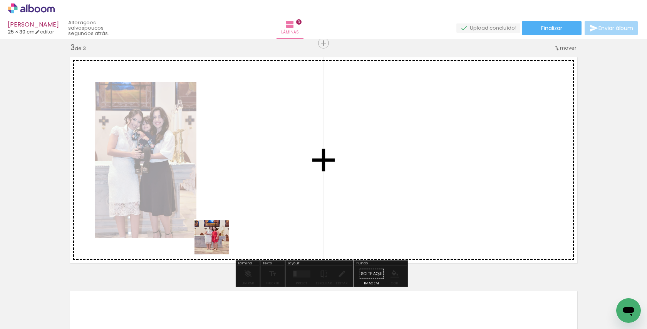
drag, startPoint x: 211, startPoint y: 304, endPoint x: 224, endPoint y: 211, distance: 93.4
click at [224, 211] on quentale-workspace at bounding box center [323, 164] width 647 height 329
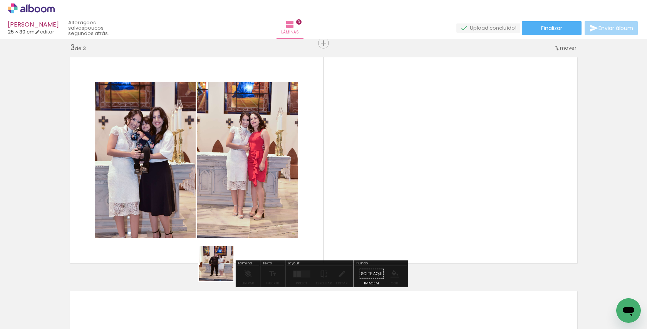
drag, startPoint x: 209, startPoint y: 305, endPoint x: 252, endPoint y: 214, distance: 101.2
click at [252, 214] on quentale-workspace at bounding box center [323, 164] width 647 height 329
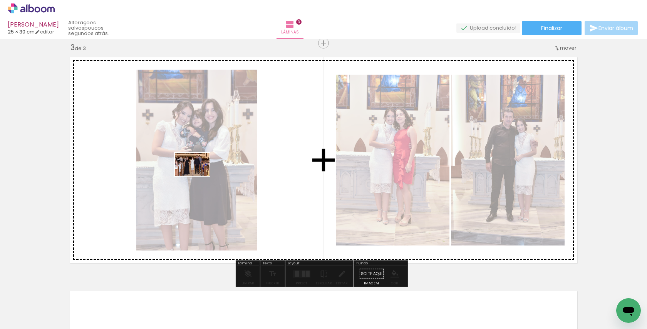
drag, startPoint x: 165, startPoint y: 309, endPoint x: 198, endPoint y: 176, distance: 136.5
click at [198, 176] on quentale-workspace at bounding box center [323, 164] width 647 height 329
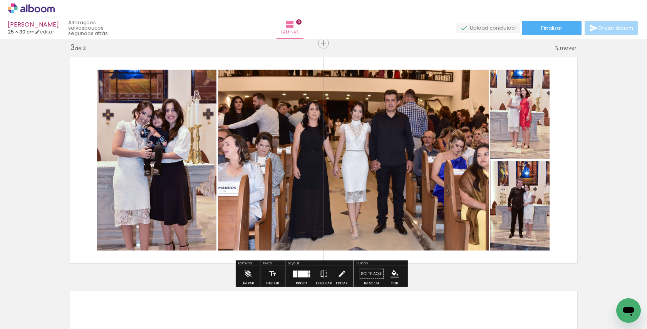
click at [301, 272] on div at bounding box center [303, 274] width 10 height 7
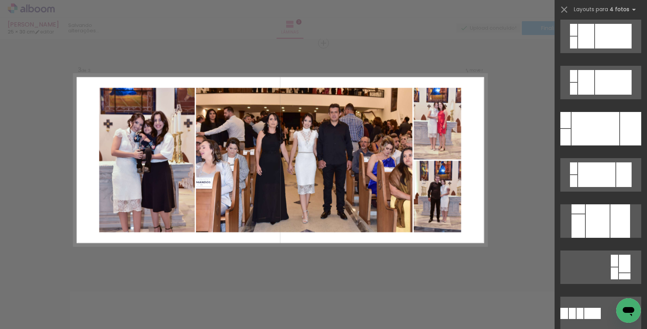
scroll to position [0, 0]
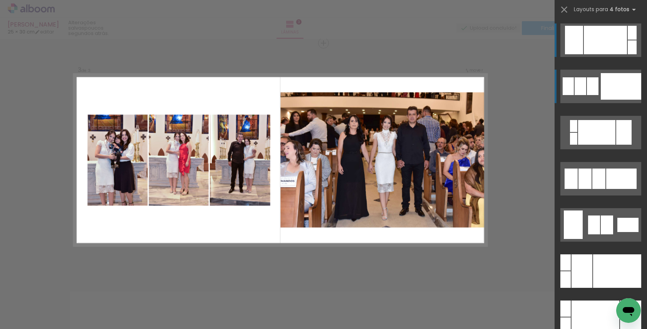
click at [616, 85] on div at bounding box center [621, 86] width 40 height 27
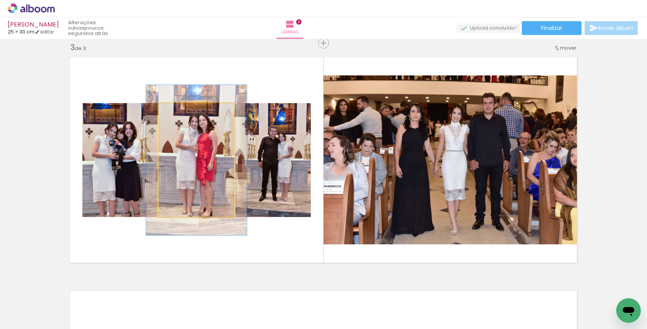
drag, startPoint x: 175, startPoint y: 112, endPoint x: 184, endPoint y: 113, distance: 8.9
type paper-slider "133"
click at [184, 113] on div at bounding box center [185, 111] width 7 height 7
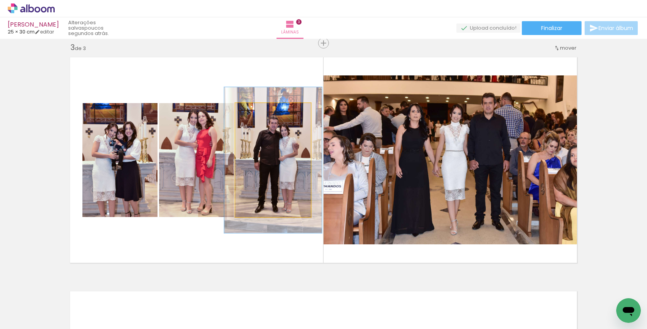
drag, startPoint x: 253, startPoint y: 113, endPoint x: 260, endPoint y: 113, distance: 7.3
type paper-slider "128"
click at [260, 113] on div at bounding box center [261, 111] width 12 height 12
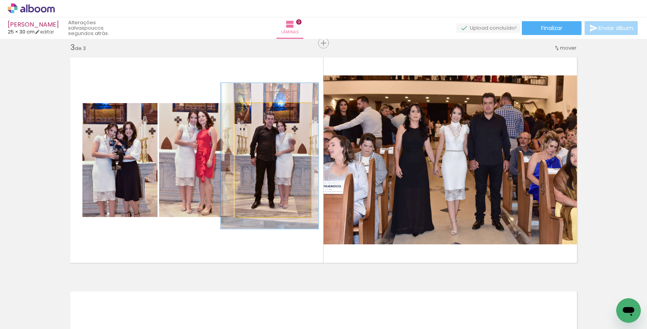
drag, startPoint x: 277, startPoint y: 156, endPoint x: 274, endPoint y: 152, distance: 5.5
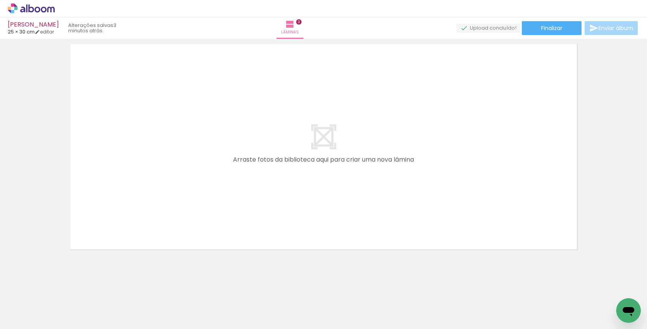
scroll to position [0, 2116]
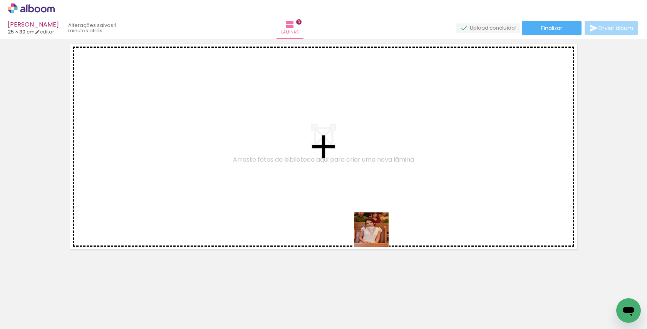
drag, startPoint x: 377, startPoint y: 302, endPoint x: 377, endPoint y: 227, distance: 75.1
click at [377, 227] on quentale-workspace at bounding box center [323, 164] width 647 height 329
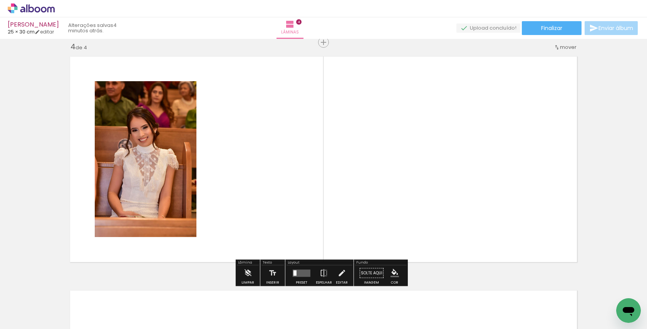
scroll to position [711, 0]
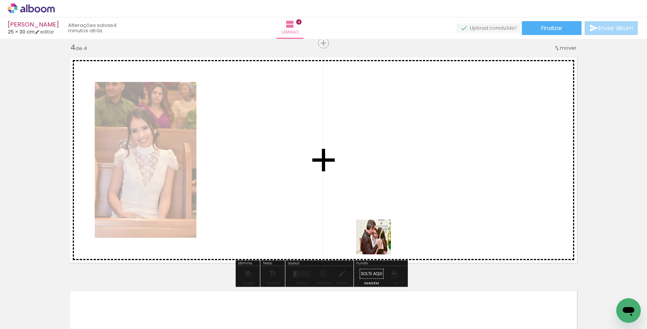
drag, startPoint x: 379, startPoint y: 307, endPoint x: 380, endPoint y: 213, distance: 94.4
click at [380, 213] on quentale-workspace at bounding box center [323, 164] width 647 height 329
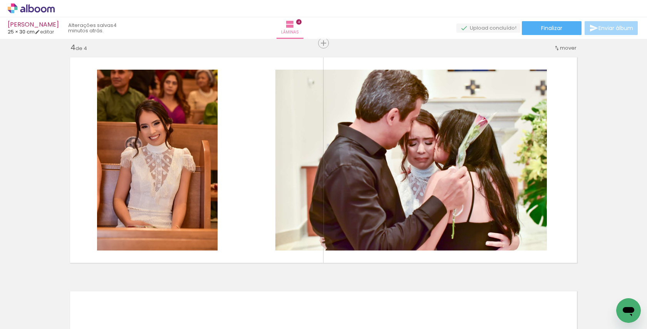
scroll to position [0, 2352]
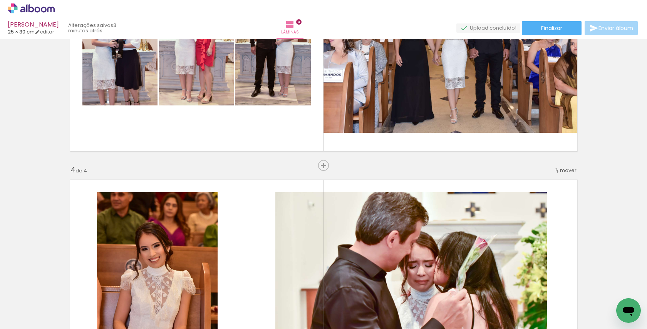
scroll to position [569, 0]
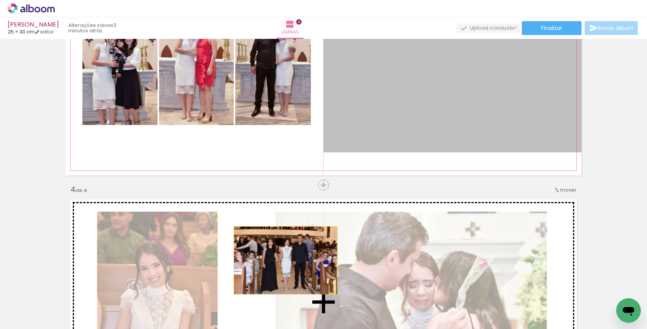
drag, startPoint x: 352, startPoint y: 141, endPoint x: 283, endPoint y: 260, distance: 137.8
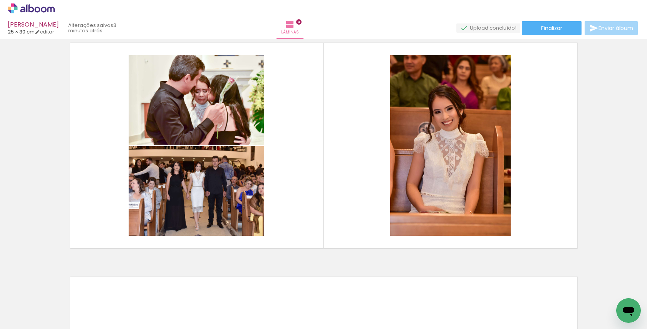
scroll to position [729, 0]
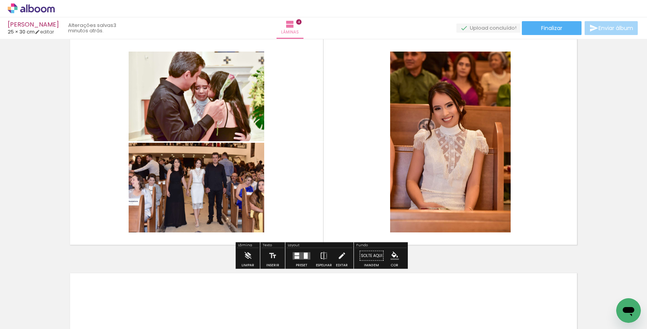
click at [295, 254] on div at bounding box center [297, 254] width 5 height 3
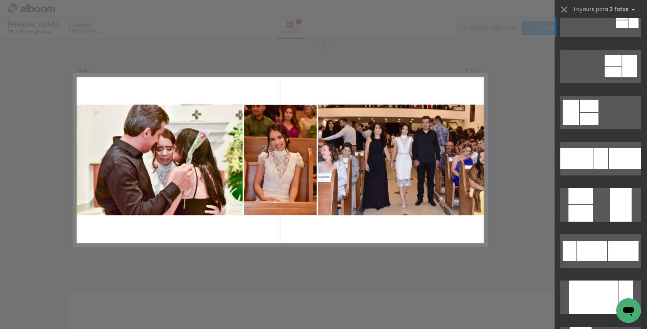
scroll to position [138, 0]
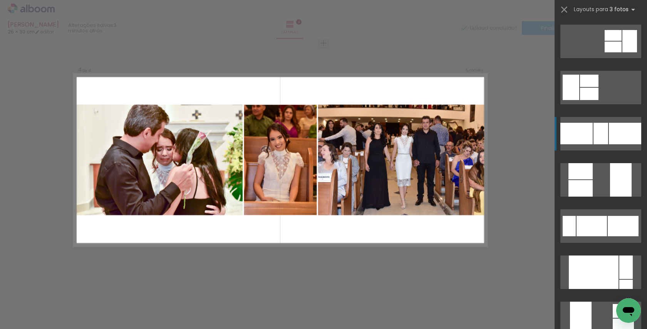
click at [595, 133] on div at bounding box center [601, 134] width 15 height 22
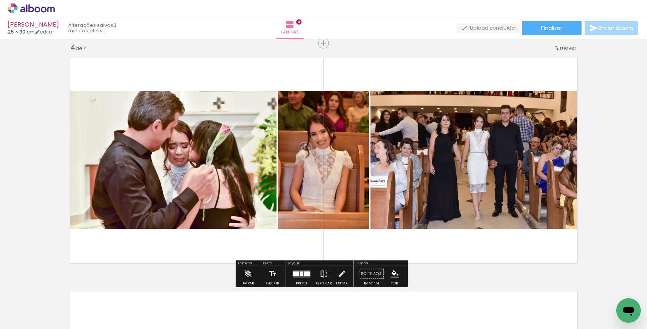
click at [322, 273] on iron-icon at bounding box center [324, 274] width 8 height 15
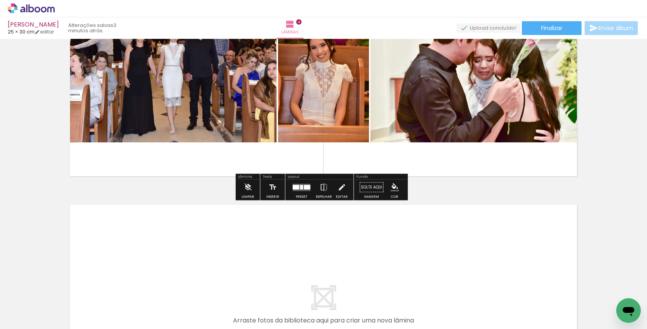
scroll to position [798, 0]
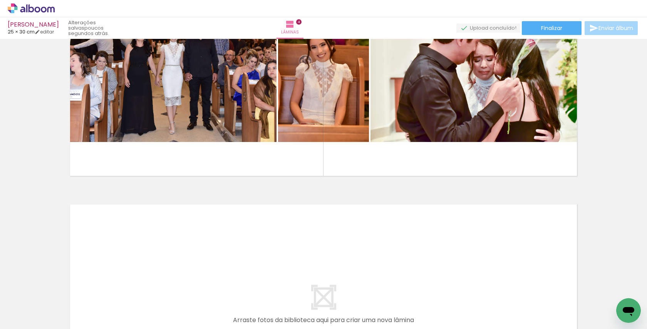
drag, startPoint x: 146, startPoint y: 298, endPoint x: 146, endPoint y: 269, distance: 29.7
click at [146, 269] on quentale-workspace at bounding box center [323, 164] width 647 height 329
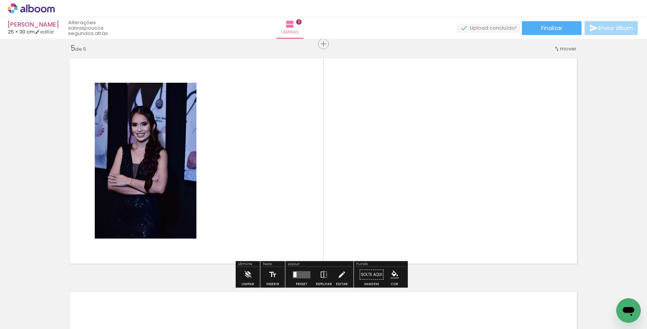
scroll to position [945, 0]
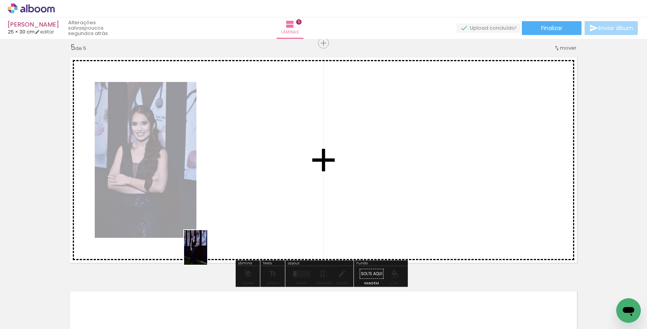
drag, startPoint x: 188, startPoint y: 303, endPoint x: 208, endPoint y: 253, distance: 54.1
click at [208, 253] on quentale-workspace at bounding box center [323, 164] width 647 height 329
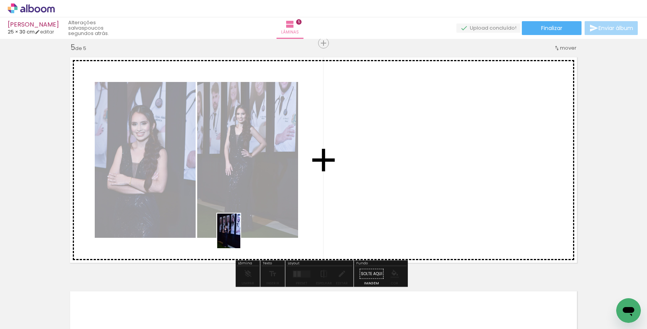
drag, startPoint x: 225, startPoint y: 298, endPoint x: 241, endPoint y: 235, distance: 64.9
click at [241, 236] on quentale-workspace at bounding box center [323, 164] width 647 height 329
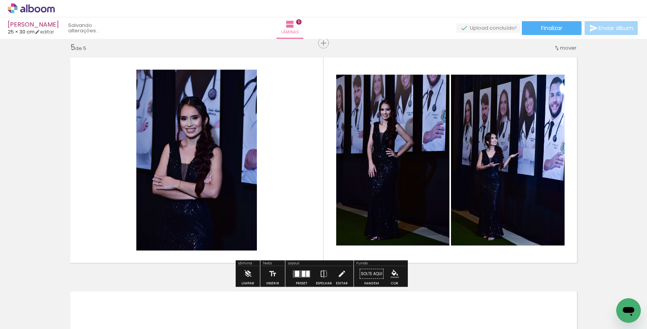
scroll to position [0, 2223]
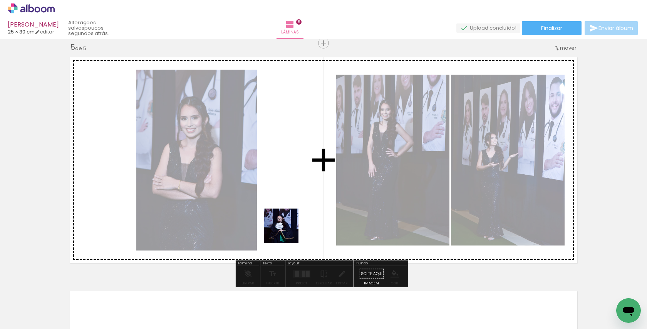
drag, startPoint x: 272, startPoint y: 307, endPoint x: 287, endPoint y: 232, distance: 77.4
click at [287, 232] on quentale-workspace at bounding box center [323, 164] width 647 height 329
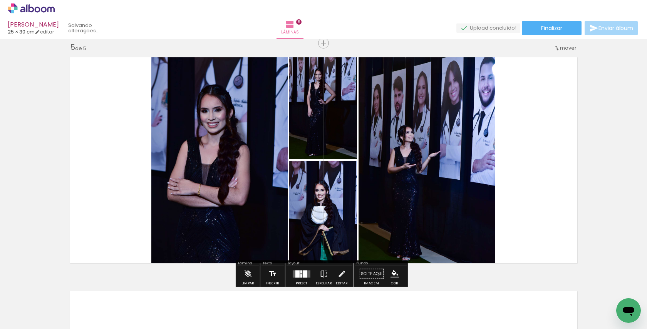
scroll to position [0, 2180]
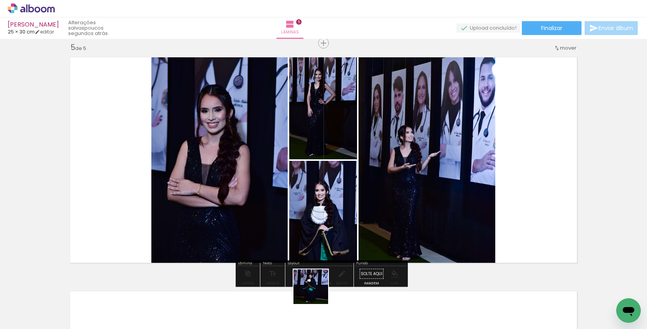
drag, startPoint x: 316, startPoint y: 305, endPoint x: 317, endPoint y: 239, distance: 65.5
click at [317, 239] on quentale-workspace at bounding box center [323, 164] width 647 height 329
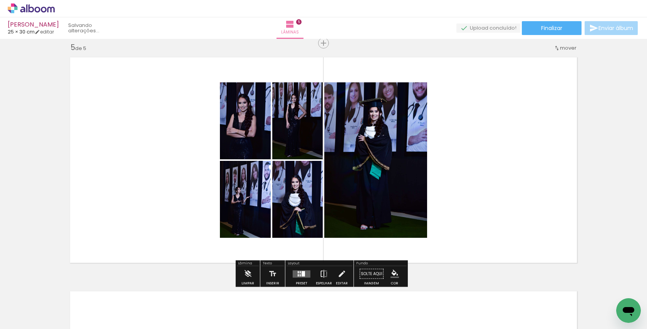
scroll to position [0, 2137]
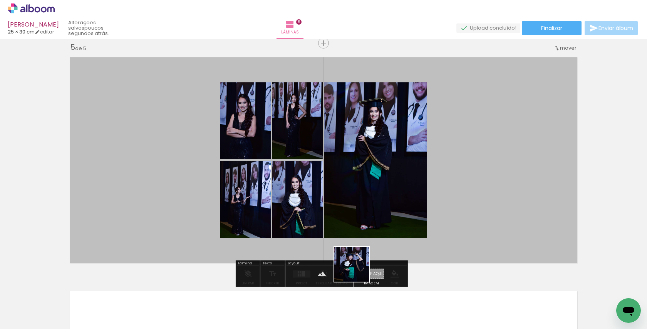
drag, startPoint x: 358, startPoint y: 310, endPoint x: 363, endPoint y: 195, distance: 115.3
click at [363, 196] on quentale-workspace at bounding box center [323, 164] width 647 height 329
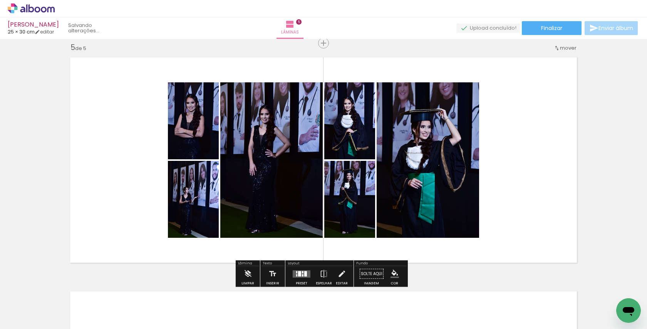
scroll to position [0, 2093]
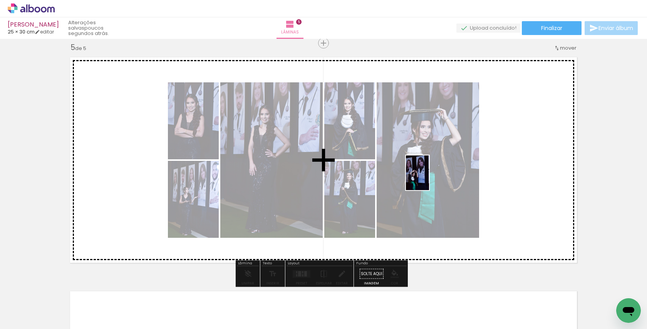
drag, startPoint x: 401, startPoint y: 299, endPoint x: 429, endPoint y: 178, distance: 124.1
click at [429, 178] on quentale-workspace at bounding box center [323, 164] width 647 height 329
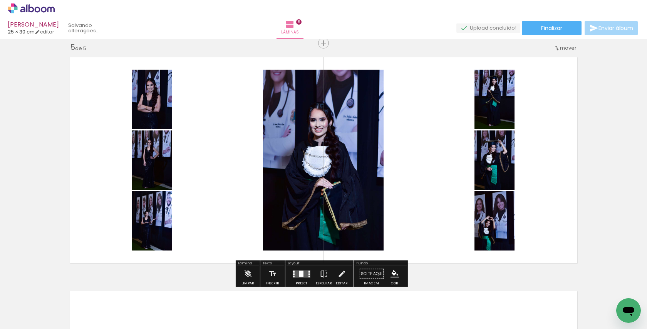
scroll to position [0, 2050]
click at [301, 272] on div at bounding box center [301, 274] width 4 height 6
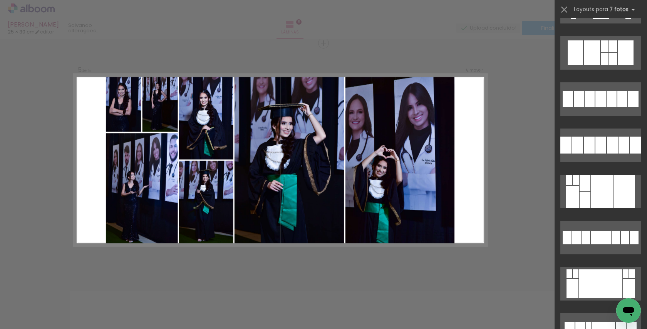
scroll to position [529, 0]
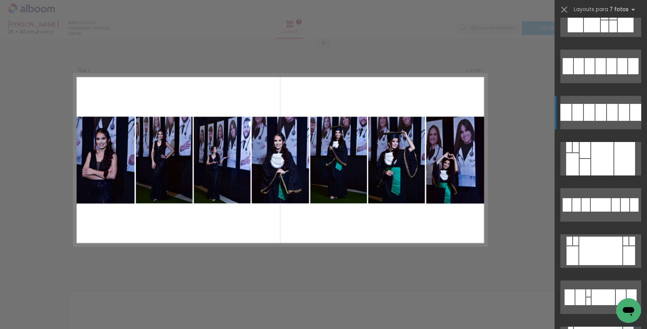
click at [597, 116] on div at bounding box center [601, 112] width 11 height 17
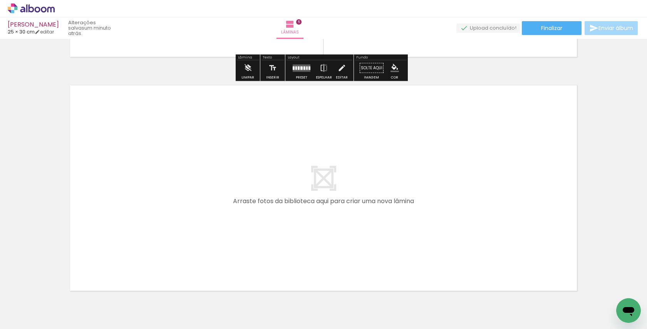
scroll to position [1153, 0]
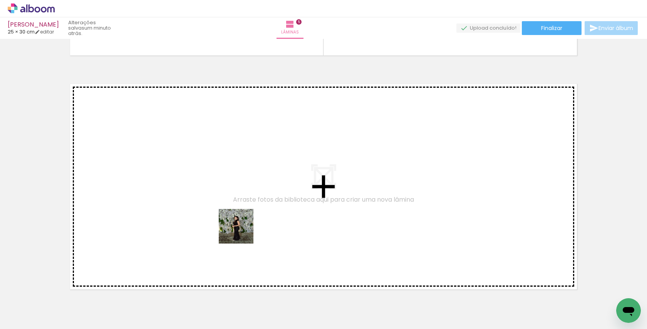
drag, startPoint x: 242, startPoint y: 302, endPoint x: 242, endPoint y: 231, distance: 70.9
click at [242, 231] on quentale-workspace at bounding box center [323, 164] width 647 height 329
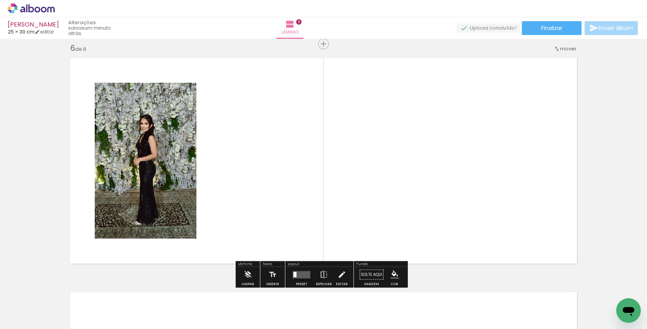
scroll to position [1180, 0]
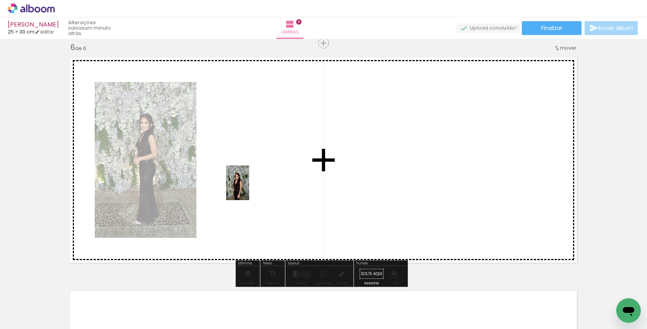
drag, startPoint x: 241, startPoint y: 308, endPoint x: 249, endPoint y: 189, distance: 119.3
click at [249, 189] on quentale-workspace at bounding box center [323, 164] width 647 height 329
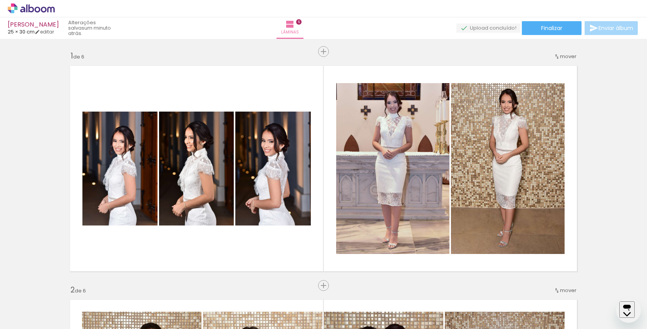
scroll to position [1180, 0]
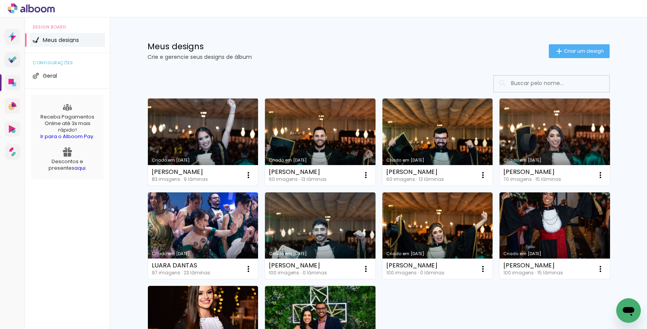
click at [201, 129] on link "Criado em [DATE]" at bounding box center [203, 142] width 111 height 87
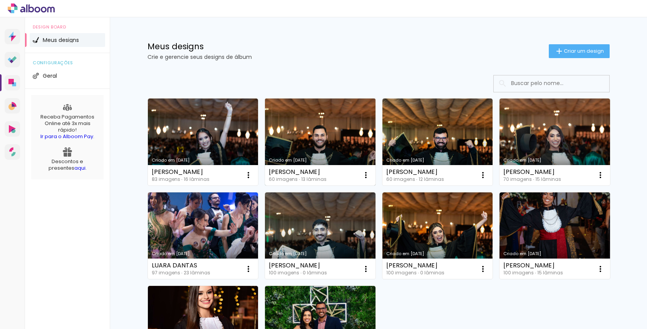
click at [297, 140] on link "Criado em [DATE]" at bounding box center [320, 142] width 111 height 87
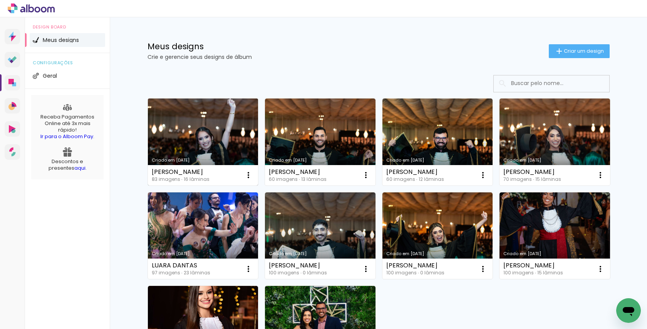
click at [223, 138] on link "Criado em [DATE]" at bounding box center [203, 142] width 111 height 87
click at [225, 38] on div "Meus designs Crie e gerencie seus designs de álbum Criar um design" at bounding box center [378, 42] width 501 height 50
